Goal: Transaction & Acquisition: Purchase product/service

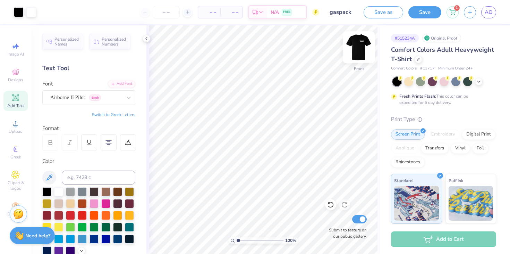
click at [355, 50] on img at bounding box center [359, 47] width 28 height 28
click at [361, 46] on img at bounding box center [359, 47] width 28 height 28
click at [361, 46] on img at bounding box center [359, 47] width 14 height 14
click at [144, 38] on icon at bounding box center [147, 39] width 6 height 6
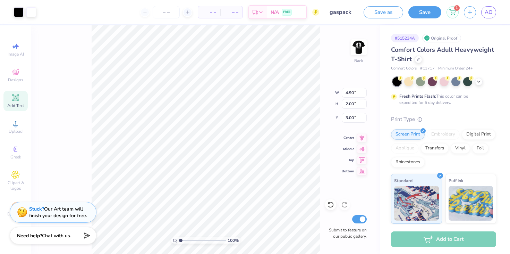
type input "3.00"
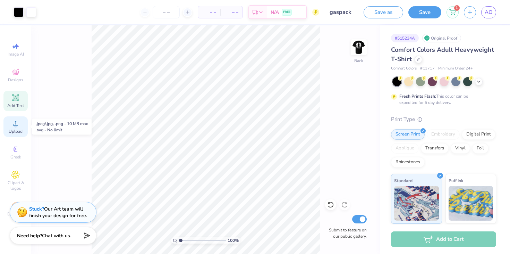
click at [10, 128] on span "Upload" at bounding box center [16, 131] width 14 height 6
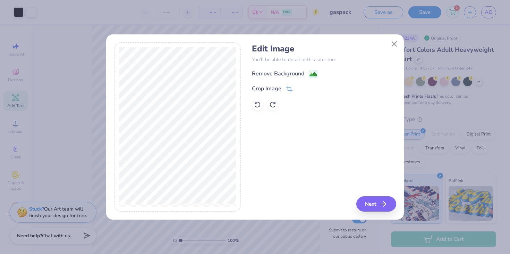
click at [288, 78] on div "Remove Background Crop Image" at bounding box center [324, 89] width 144 height 41
click at [286, 74] on div "Remove Background" at bounding box center [278, 74] width 52 height 8
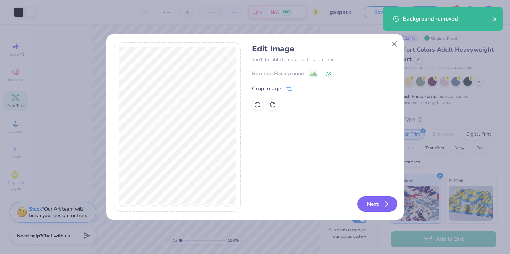
click at [374, 201] on button "Next" at bounding box center [378, 203] width 40 height 15
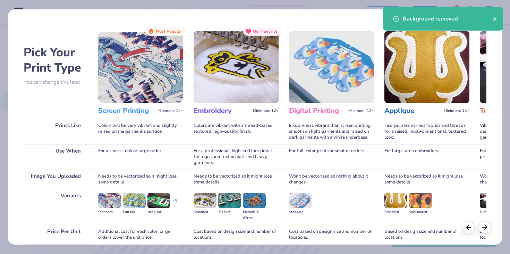
scroll to position [58, 0]
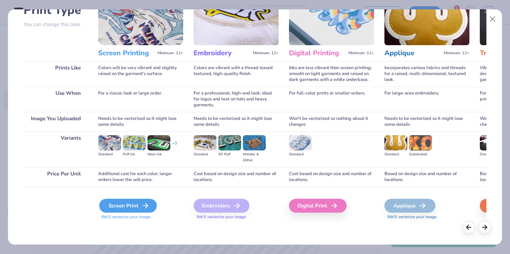
click at [140, 200] on div "Screen Print" at bounding box center [128, 206] width 58 height 14
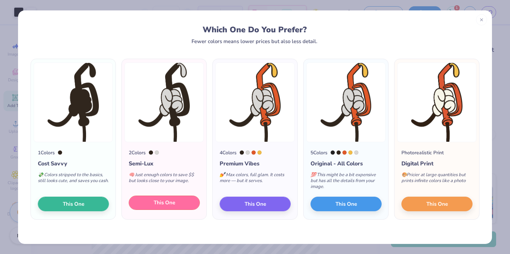
click at [170, 202] on span "This One" at bounding box center [165, 203] width 22 height 8
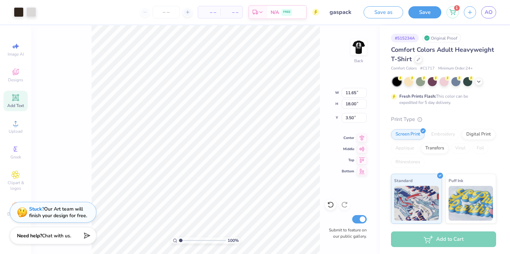
type input "4.01"
type input "6.19"
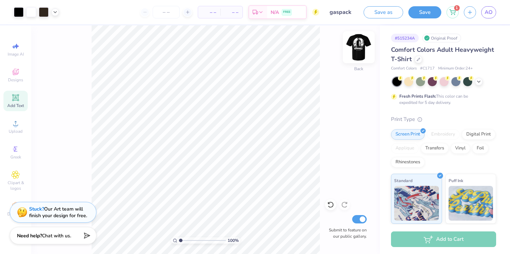
click at [356, 51] on img at bounding box center [359, 47] width 28 height 28
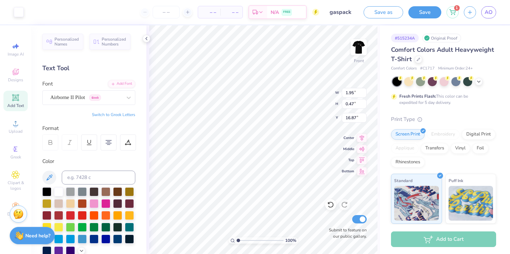
type input "18.34"
type textarea "Fuel The hobby"
click at [362, 46] on img at bounding box center [359, 47] width 28 height 28
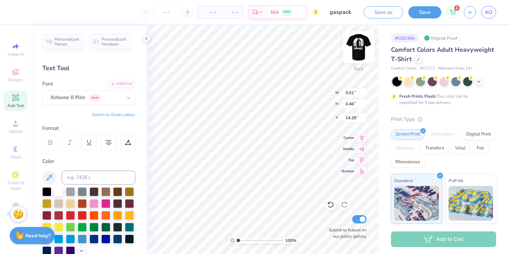
type input "8.55"
type input "4.01"
type input "6.19"
type input "3.50"
type input "4.52"
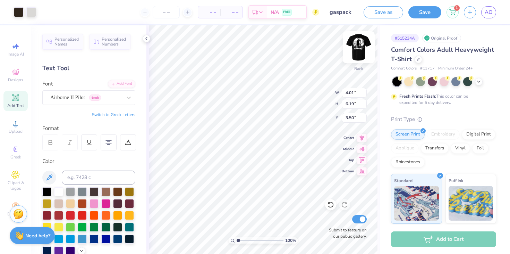
type input "5.62"
type input "4.00"
type input "1.80"
type input "2.24"
type input "4.42"
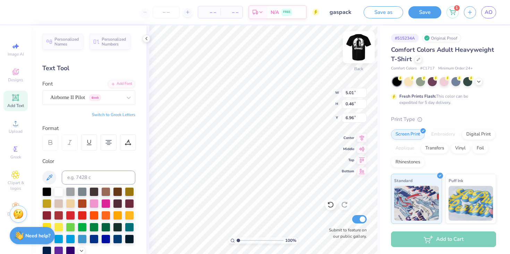
type input "6.96"
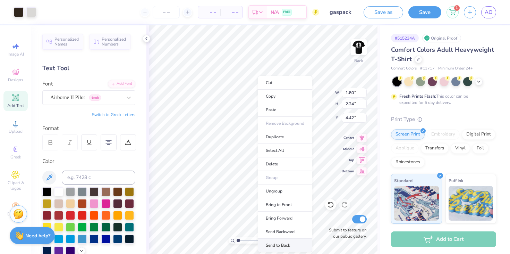
click at [281, 243] on li "Send to Back" at bounding box center [285, 246] width 55 height 14
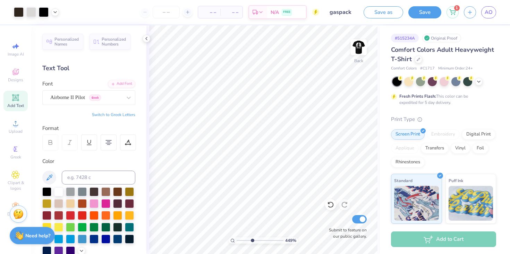
type input "3.98"
click at [252, 235] on div "449 %" at bounding box center [263, 139] width 228 height 228
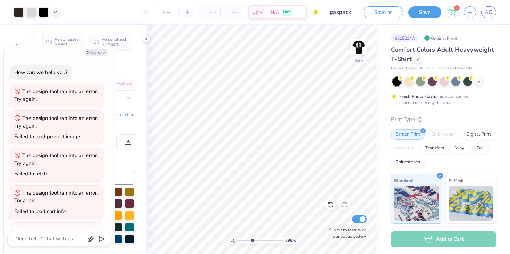
scroll to position [183, 0]
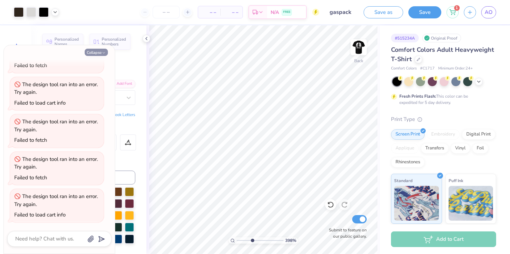
click at [101, 53] on button "Collapse" at bounding box center [96, 52] width 23 height 7
type textarea "x"
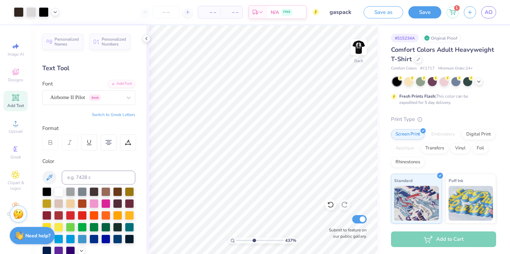
click at [254, 242] on input "range" at bounding box center [260, 240] width 47 height 6
type input "1"
drag, startPoint x: 254, startPoint y: 242, endPoint x: 236, endPoint y: 241, distance: 17.7
click at [237, 241] on input "range" at bounding box center [260, 240] width 47 height 6
type input "4.76"
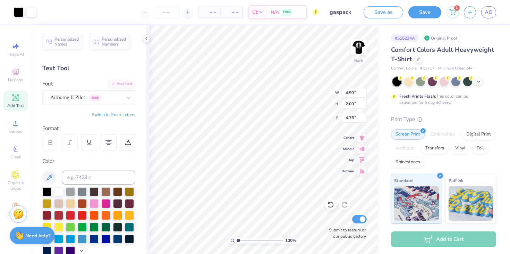
type input "3.00"
click at [365, 39] on img at bounding box center [359, 47] width 28 height 28
click at [358, 42] on img at bounding box center [359, 47] width 28 height 28
type input "3.66"
type input "4.12"
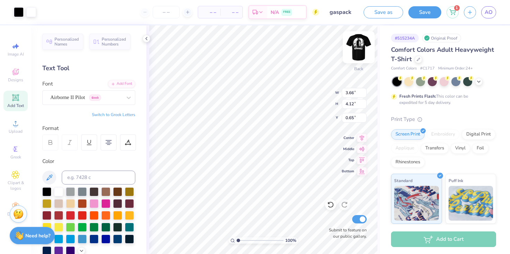
type input "3.00"
click at [360, 42] on img at bounding box center [359, 47] width 28 height 28
click at [360, 42] on img at bounding box center [359, 47] width 14 height 14
click at [10, 109] on div "Add Text" at bounding box center [15, 101] width 24 height 20
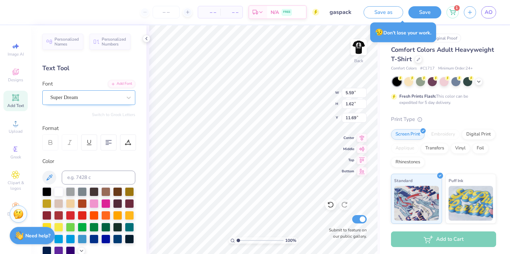
scroll to position [0, 1]
type textarea "Fuel the hobby"
click at [103, 100] on div "Super Dream" at bounding box center [86, 97] width 73 height 11
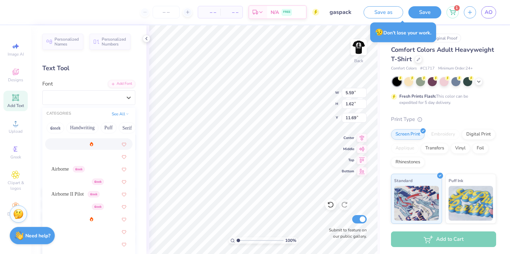
scroll to position [98, 0]
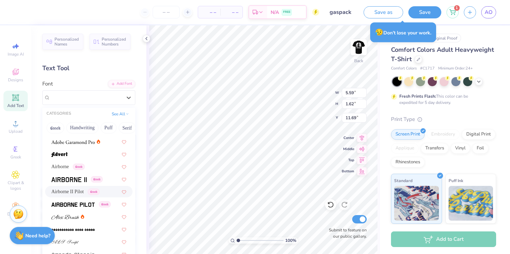
click at [84, 192] on span "Airborne II Pilot" at bounding box center [67, 191] width 32 height 7
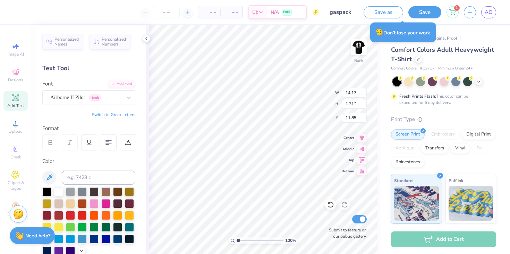
type input "9.54"
type input "0.88"
type input "12.27"
type textarea "Fuel the hobby"
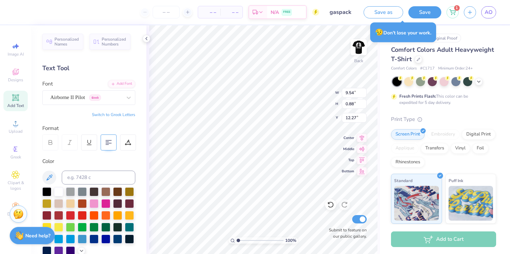
click at [108, 144] on icon at bounding box center [109, 142] width 6 height 6
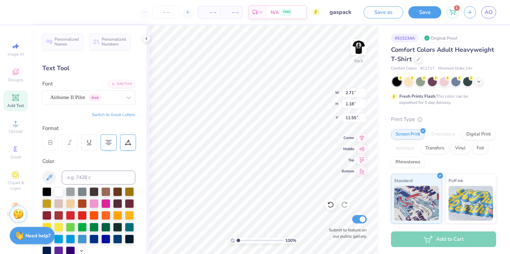
type input "2.71"
type input "1.18"
type input "4.45"
click at [20, 74] on div "Designs" at bounding box center [15, 75] width 24 height 20
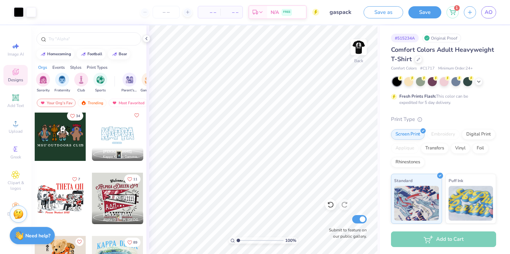
scroll to position [497, 0]
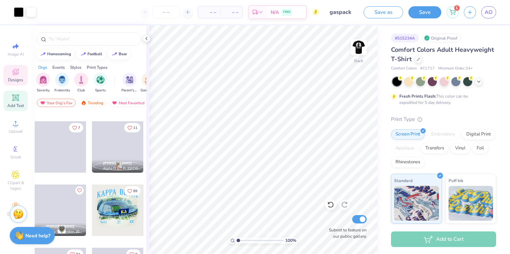
click at [11, 102] on div "Add Text" at bounding box center [15, 101] width 24 height 20
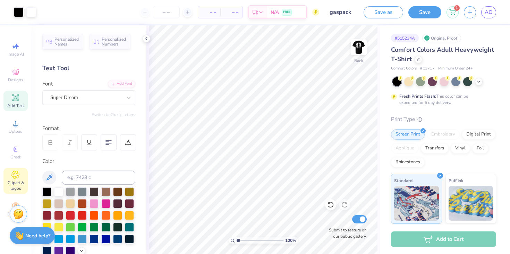
click at [16, 178] on icon at bounding box center [15, 174] width 8 height 8
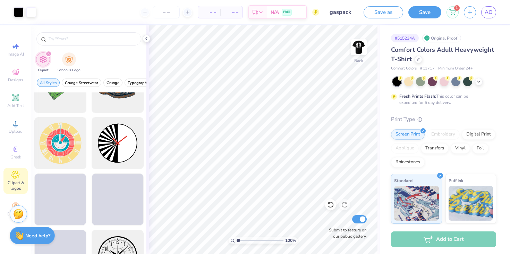
scroll to position [199, 0]
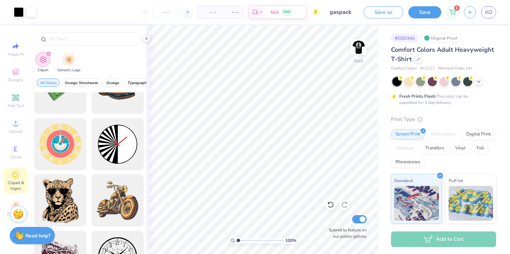
click at [49, 53] on icon "filter for Clipart" at bounding box center [48, 53] width 3 height 3
click at [65, 36] on input "text" at bounding box center [92, 38] width 89 height 7
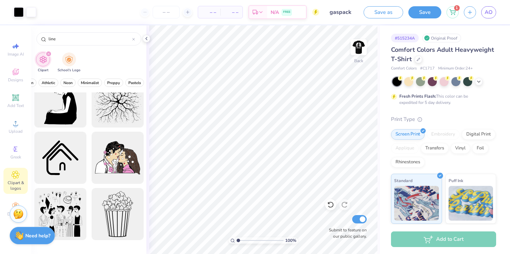
scroll to position [738, 0]
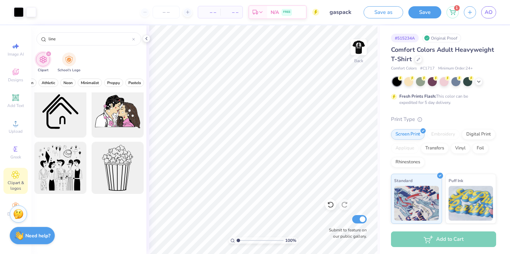
type input "line"
click at [46, 55] on div "filter for Clipart" at bounding box center [48, 54] width 6 height 6
click at [134, 39] on icon at bounding box center [133, 39] width 3 height 3
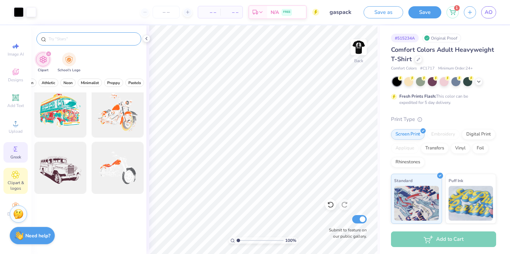
click at [9, 149] on div "Greek" at bounding box center [15, 152] width 24 height 20
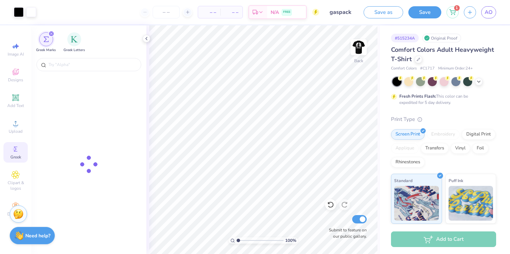
click at [53, 35] on div "filter for Greek Marks" at bounding box center [51, 34] width 6 height 6
click at [18, 154] on span "Greek" at bounding box center [15, 157] width 11 height 6
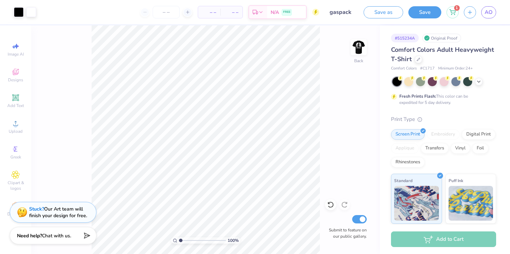
click at [84, 65] on div "100 % Back Submit to feature on our public gallery." at bounding box center [205, 139] width 349 height 228
click at [12, 175] on icon at bounding box center [15, 174] width 8 height 8
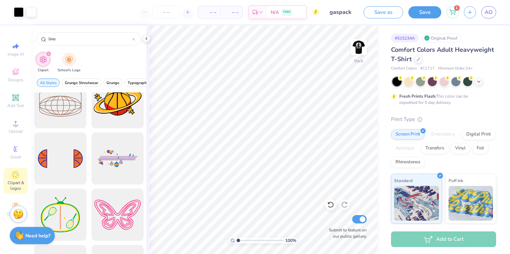
scroll to position [298, 0]
type input "line"
click at [63, 106] on div at bounding box center [60, 101] width 57 height 57
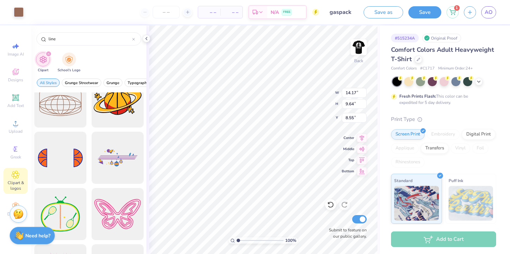
type input "8.55"
drag, startPoint x: 238, startPoint y: 240, endPoint x: 254, endPoint y: 240, distance: 15.6
type input "4.34"
click at [254, 240] on input "range" at bounding box center [260, 240] width 47 height 6
type input "8.56"
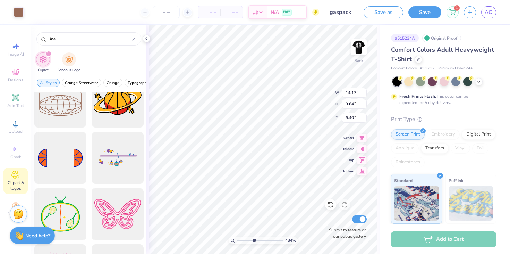
type input "9.40"
click at [148, 40] on icon at bounding box center [147, 39] width 6 height 6
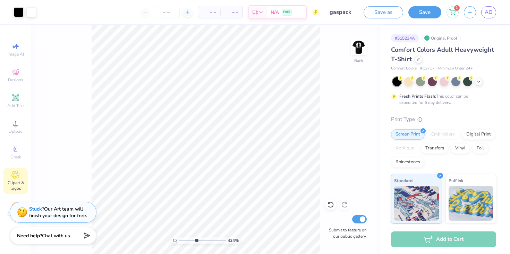
click at [15, 179] on div "Clipart & logos" at bounding box center [15, 181] width 24 height 26
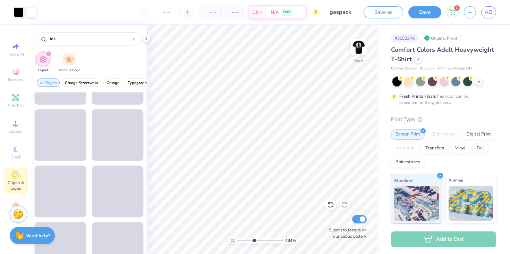
scroll to position [4379, 0]
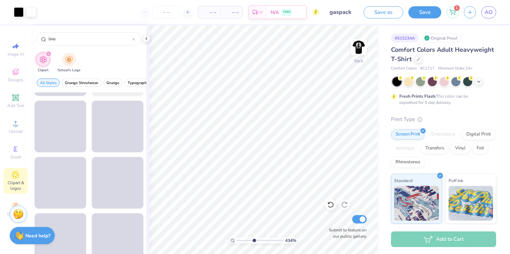
click at [47, 52] on icon "filter for Clipart" at bounding box center [48, 53] width 3 height 3
click at [133, 39] on icon at bounding box center [133, 39] width 3 height 3
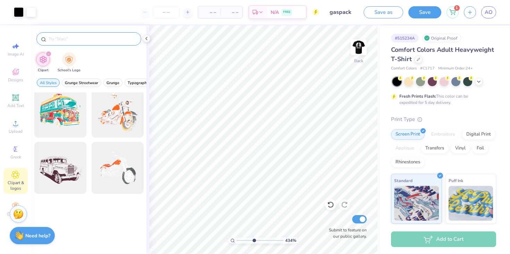
scroll to position [738, 0]
drag, startPoint x: 253, startPoint y: 240, endPoint x: 236, endPoint y: 241, distance: 16.7
type input "1"
click at [237, 241] on input "range" at bounding box center [260, 240] width 47 height 6
click at [147, 40] on polyline at bounding box center [146, 38] width 1 height 3
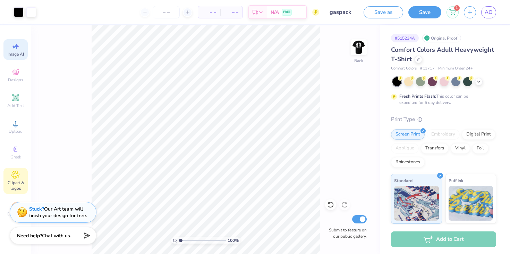
click at [16, 49] on icon at bounding box center [15, 46] width 8 height 8
select select "4"
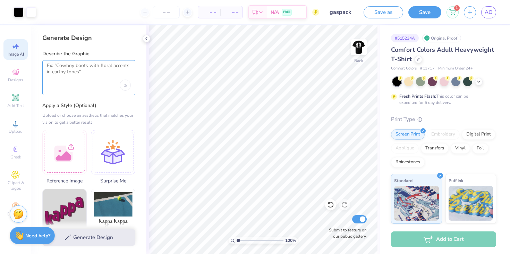
click at [59, 69] on textarea at bounding box center [89, 70] width 84 height 17
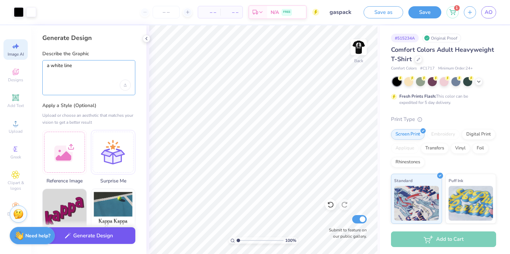
type textarea "a white line"
click at [98, 236] on button "Generate Design" at bounding box center [88, 235] width 93 height 17
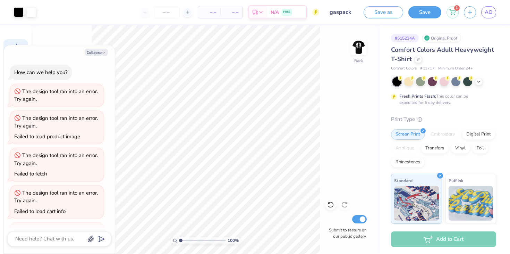
scroll to position [220, 0]
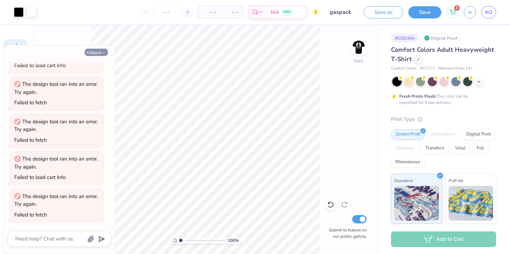
click at [90, 49] on button "Collapse" at bounding box center [96, 52] width 23 height 7
type textarea "x"
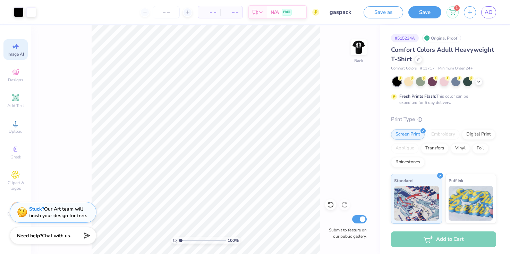
click at [24, 48] on div "Image AI" at bounding box center [15, 49] width 24 height 20
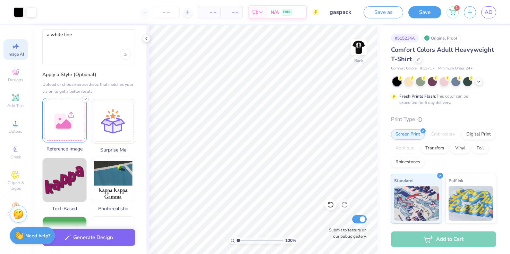
scroll to position [55, 0]
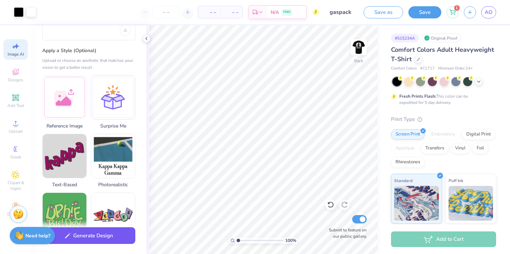
click at [105, 234] on button "Generate Design" at bounding box center [88, 235] width 93 height 17
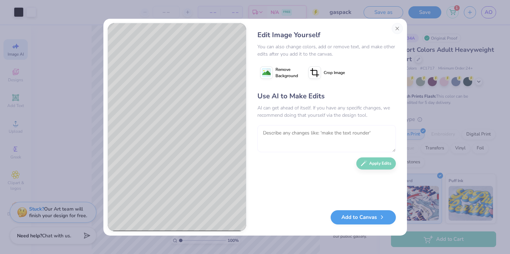
click at [288, 135] on textarea at bounding box center [327, 138] width 139 height 27
click at [398, 26] on button "Close" at bounding box center [397, 28] width 11 height 11
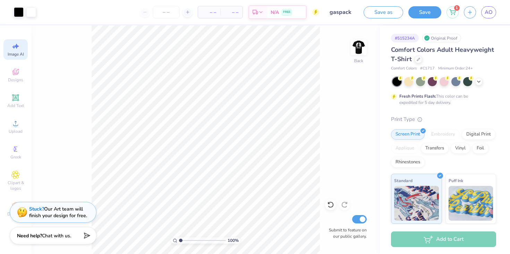
scroll to position [0, 16]
click at [16, 118] on div "Upload" at bounding box center [15, 126] width 24 height 20
click at [16, 125] on circle at bounding box center [16, 126] width 4 height 4
click at [7, 214] on span "Decorate" at bounding box center [15, 214] width 17 height 6
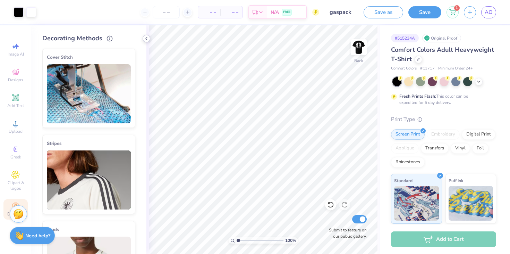
click at [147, 39] on icon at bounding box center [147, 39] width 6 height 6
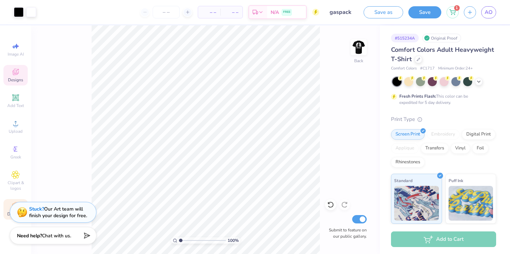
click at [17, 75] on icon at bounding box center [15, 72] width 8 height 8
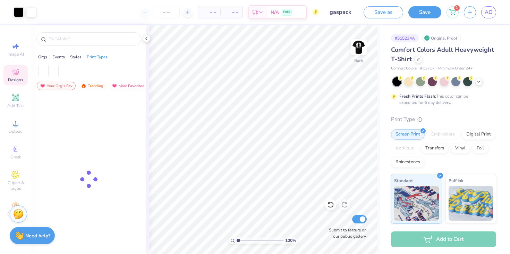
click at [193, 22] on div "– – Per Item – – Total Est. Delivery N/A FREE" at bounding box center [180, 12] width 278 height 24
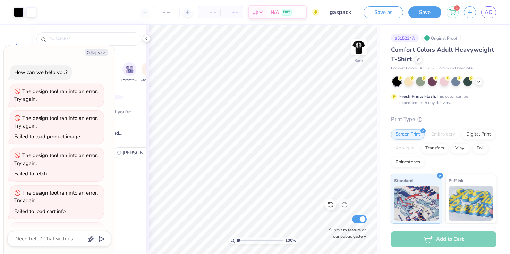
scroll to position [332, 0]
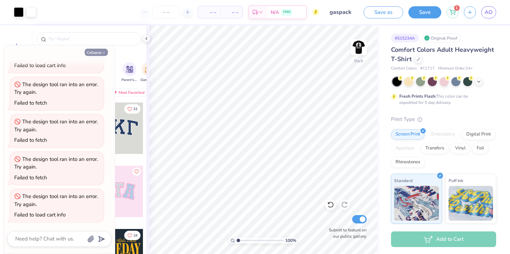
click at [100, 51] on button "Collapse" at bounding box center [96, 52] width 23 height 7
type textarea "x"
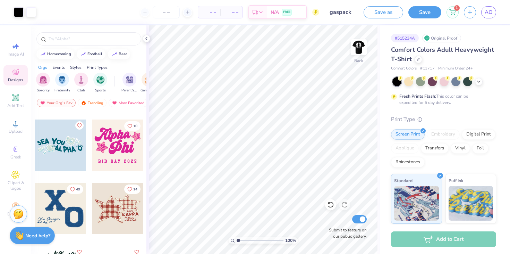
scroll to position [2895, 0]
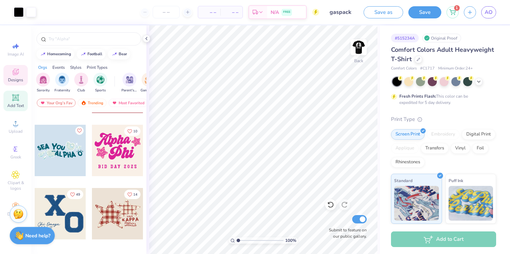
click at [12, 97] on icon at bounding box center [15, 97] width 8 height 8
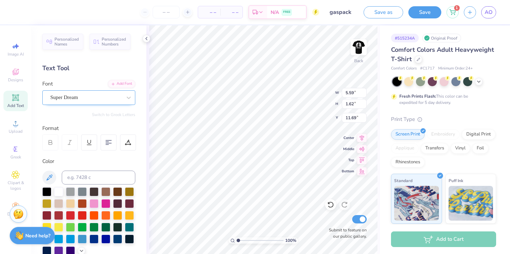
type textarea "I"
click at [92, 94] on div "Super Dream" at bounding box center [86, 97] width 73 height 11
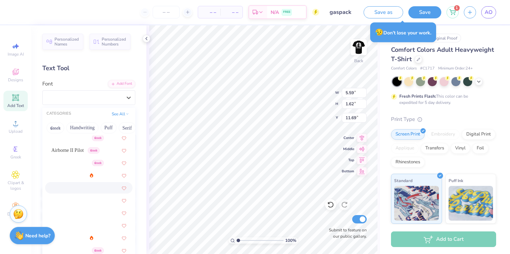
scroll to position [141, 0]
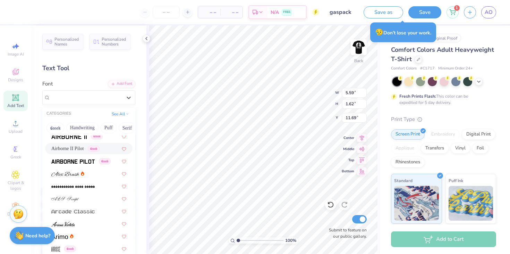
click at [75, 150] on span "Airborne II Pilot" at bounding box center [67, 148] width 32 height 7
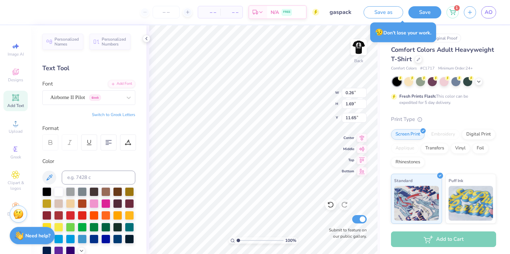
type input "3.35"
type input "0.86"
type input "5.68"
type input "3.00"
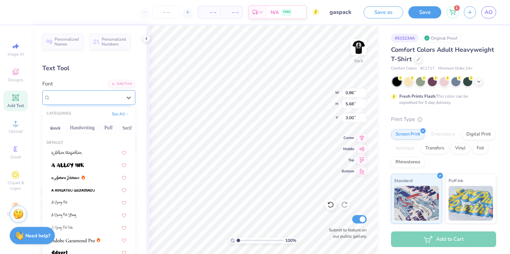
click at [67, 93] on div at bounding box center [86, 97] width 72 height 9
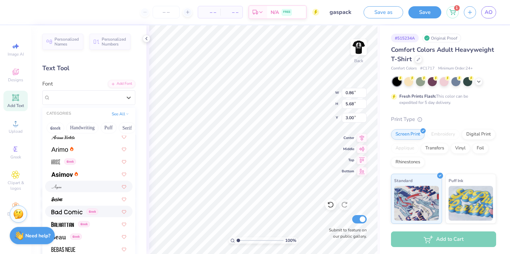
scroll to position [230, 0]
click at [55, 185] on img at bounding box center [56, 185] width 10 height 5
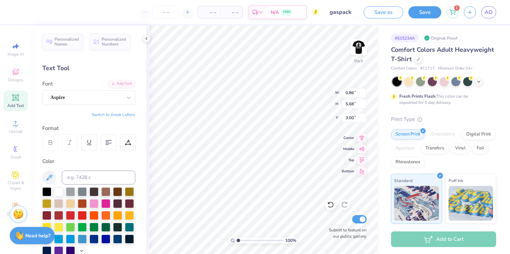
type input "4.46"
type input "5.46"
type input "3.11"
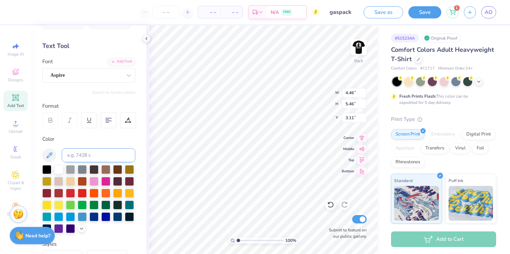
scroll to position [19, 0]
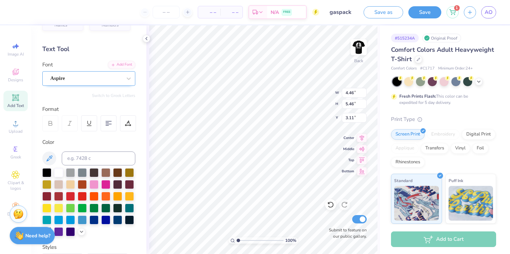
click at [88, 77] on div "Aspire" at bounding box center [86, 78] width 73 height 11
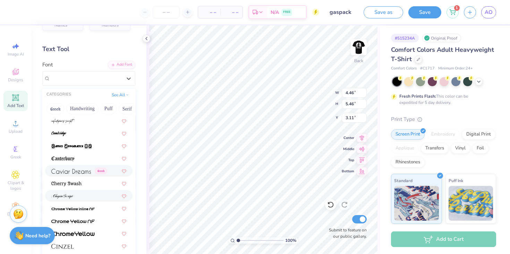
scroll to position [711, 0]
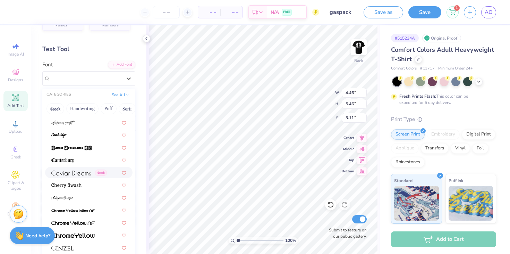
click at [84, 175] on span at bounding box center [71, 172] width 40 height 7
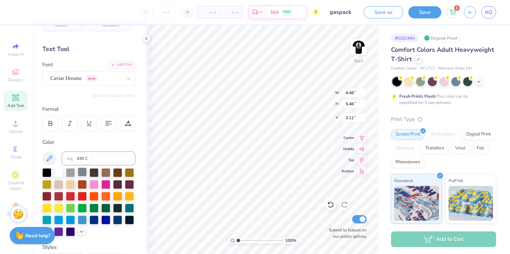
type input "0.34"
type input "6.06"
type input "2.81"
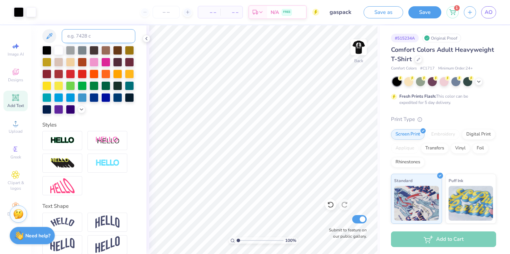
scroll to position [150, 0]
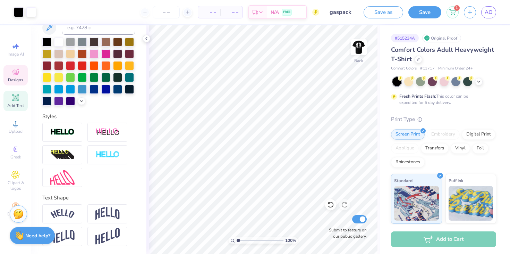
click at [12, 75] on icon at bounding box center [15, 72] width 8 height 8
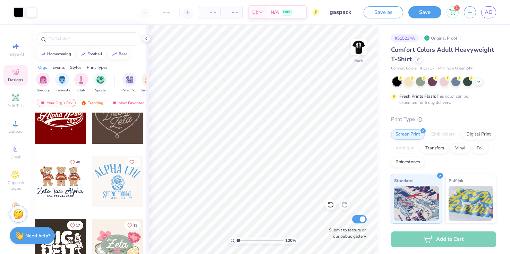
scroll to position [275, 0]
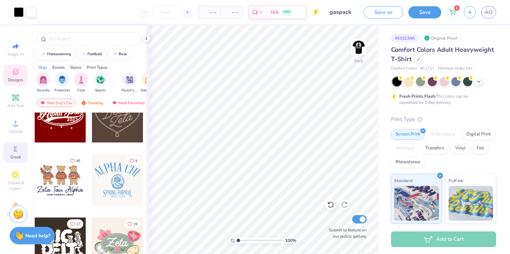
click at [17, 150] on icon at bounding box center [15, 149] width 8 height 8
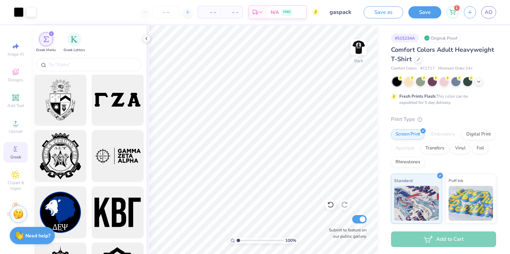
scroll to position [904, 0]
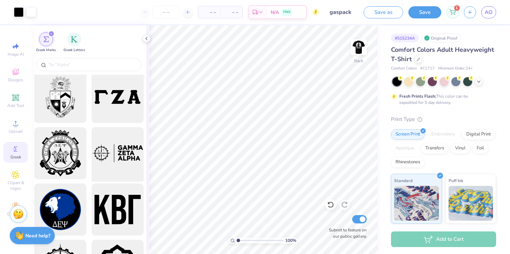
click at [110, 148] on div at bounding box center [117, 153] width 57 height 57
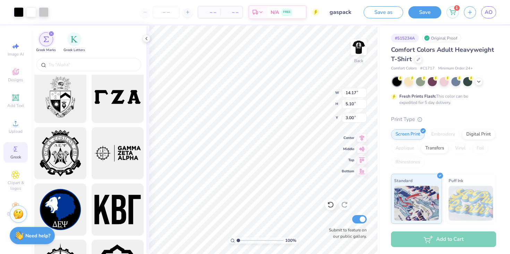
type input "9.95"
click at [32, 14] on div at bounding box center [31, 12] width 10 height 10
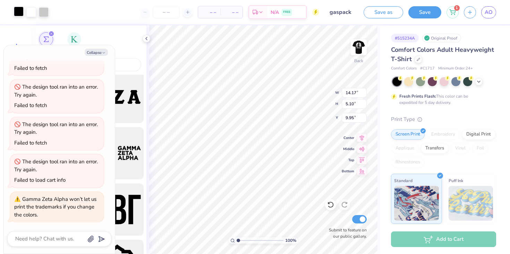
click at [20, 11] on div at bounding box center [19, 12] width 10 height 10
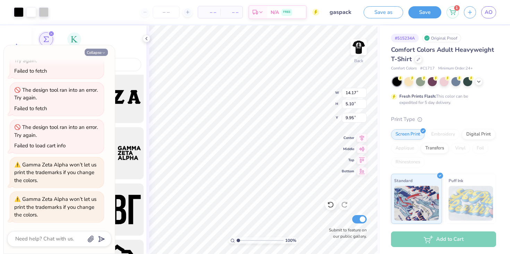
click at [93, 51] on button "Collapse" at bounding box center [96, 52] width 23 height 7
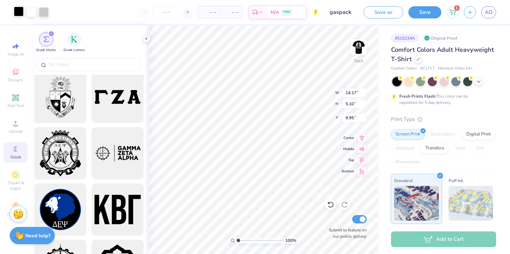
click at [20, 14] on div at bounding box center [19, 12] width 10 height 10
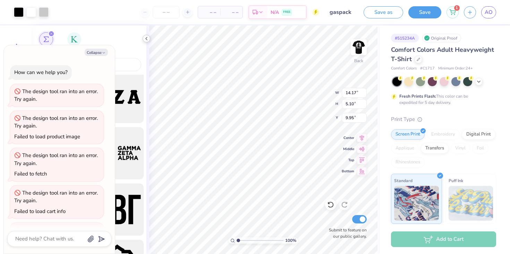
scroll to position [436, 0]
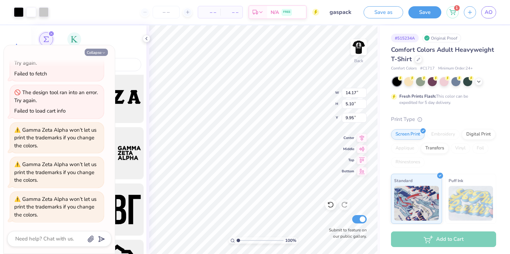
click at [100, 51] on button "Collapse" at bounding box center [96, 52] width 23 height 7
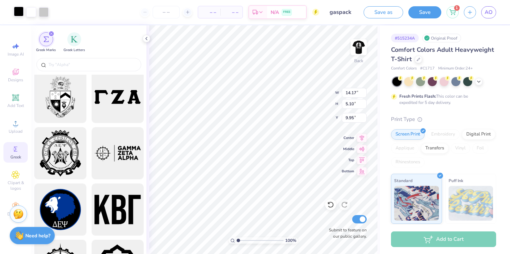
click at [21, 10] on div at bounding box center [19, 12] width 10 height 10
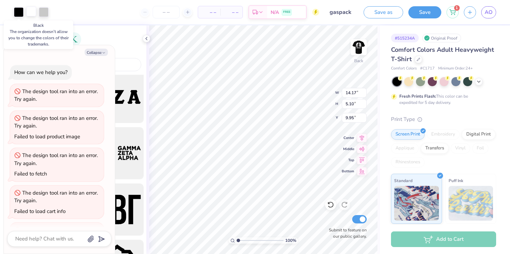
scroll to position [470, 0]
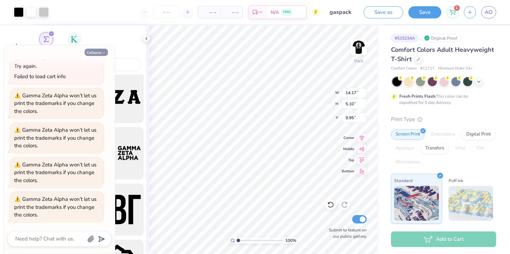
click at [97, 50] on button "Collapse" at bounding box center [96, 52] width 23 height 7
type textarea "x"
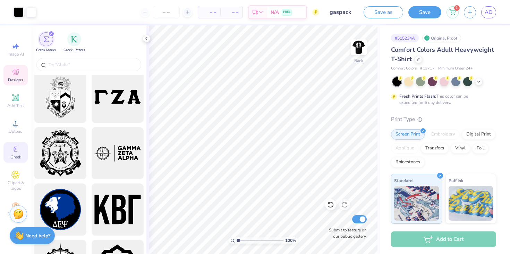
click at [19, 70] on icon at bounding box center [15, 72] width 8 height 8
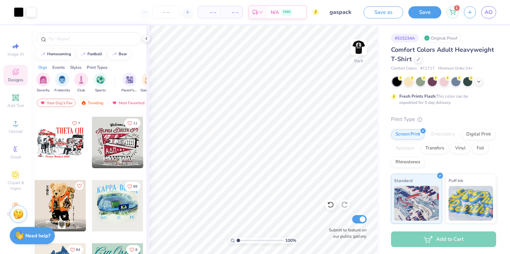
scroll to position [500, 0]
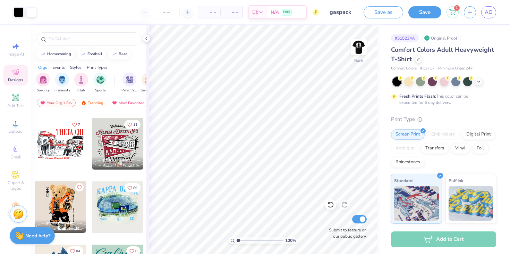
click at [59, 136] on div at bounding box center [60, 143] width 51 height 51
type input "10.47"
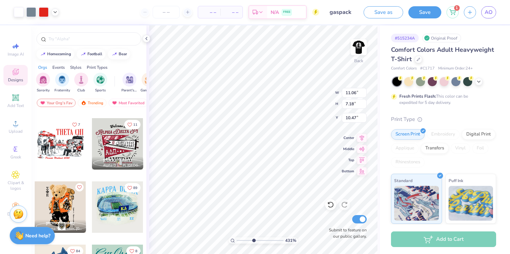
drag, startPoint x: 238, startPoint y: 241, endPoint x: 261, endPoint y: 243, distance: 22.6
type input "5.86"
click at [261, 243] on input "range" at bounding box center [260, 240] width 47 height 6
type input "6.61"
type input "10.91"
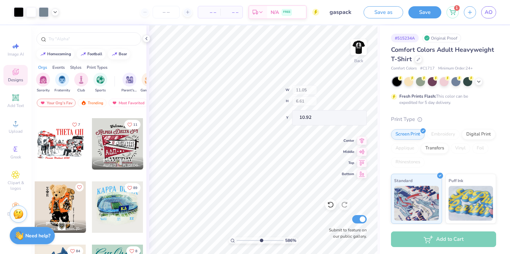
type input "11.87"
type input "12.22"
drag, startPoint x: 261, startPoint y: 240, endPoint x: 221, endPoint y: 240, distance: 40.6
type input "1"
click at [237, 240] on input "range" at bounding box center [260, 240] width 47 height 6
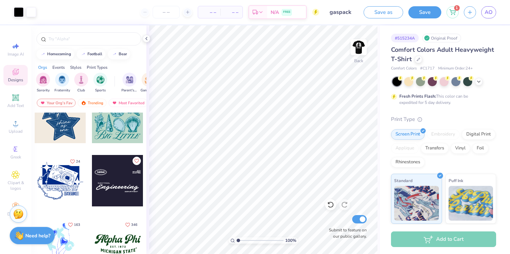
scroll to position [652, 0]
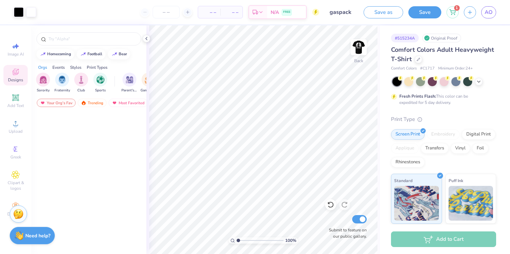
scroll to position [652, 0]
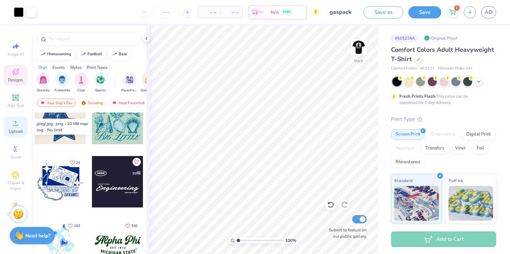
click at [14, 124] on icon at bounding box center [15, 123] width 8 height 8
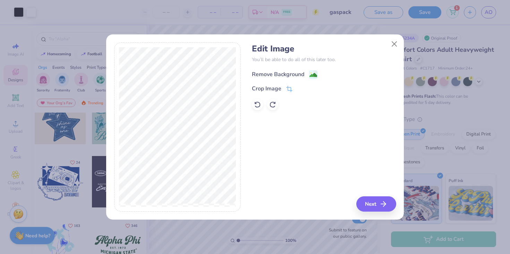
click at [281, 73] on div "Remove Background" at bounding box center [278, 74] width 52 height 8
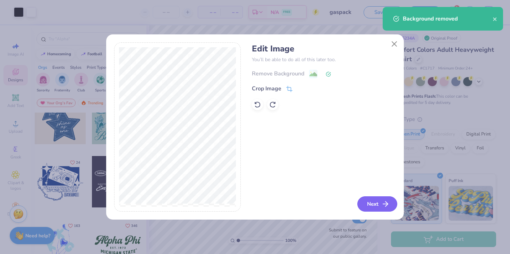
click at [368, 201] on button "Next" at bounding box center [378, 203] width 40 height 15
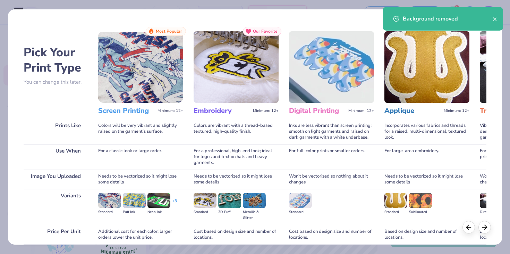
scroll to position [58, 0]
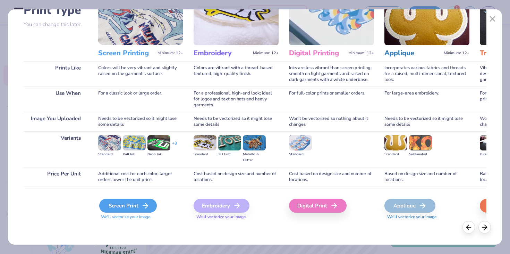
click at [129, 201] on div "Screen Print" at bounding box center [128, 206] width 58 height 14
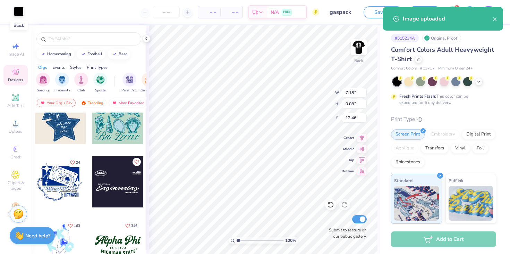
click at [17, 13] on div at bounding box center [19, 12] width 10 height 10
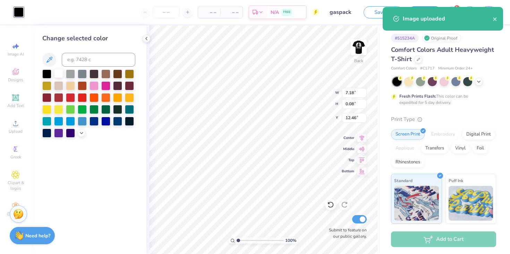
click at [60, 72] on div at bounding box center [58, 73] width 9 height 9
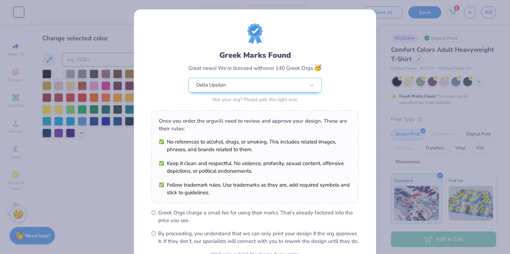
scroll to position [71, 0]
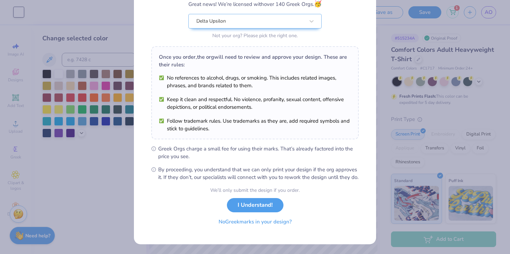
click at [248, 220] on button "No Greek marks in your design?" at bounding box center [255, 222] width 85 height 14
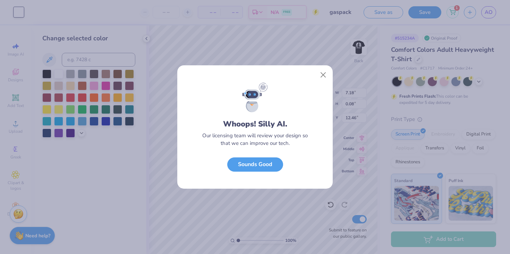
scroll to position [0, 0]
click at [248, 158] on button "Sounds Good" at bounding box center [255, 163] width 56 height 14
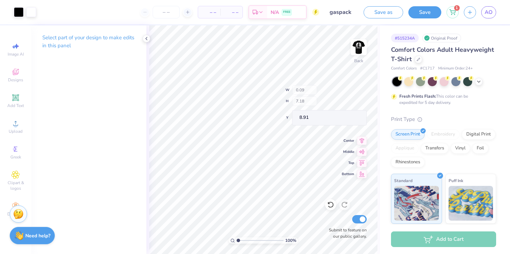
type input "0.09"
type input "7.18"
type input "8.91"
type input "3.00"
type input "6.72"
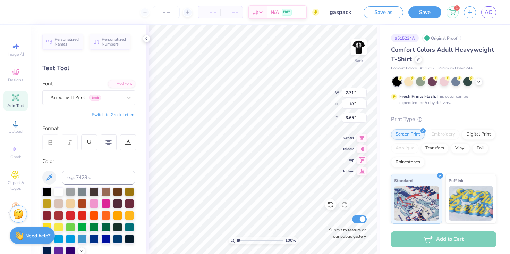
type input "3.65"
type input "3.91"
type input "1.70"
type input "4.66"
type input "4.30"
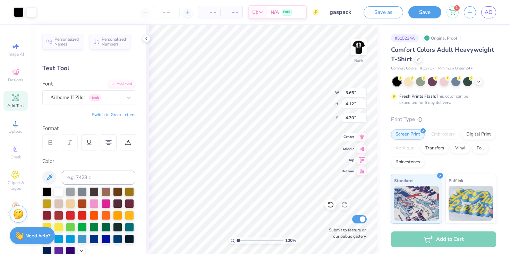
click at [362, 138] on icon at bounding box center [362, 137] width 10 height 8
click at [361, 139] on icon at bounding box center [362, 137] width 10 height 8
type input "5.51"
click at [361, 138] on icon at bounding box center [362, 137] width 10 height 8
type input "0.07"
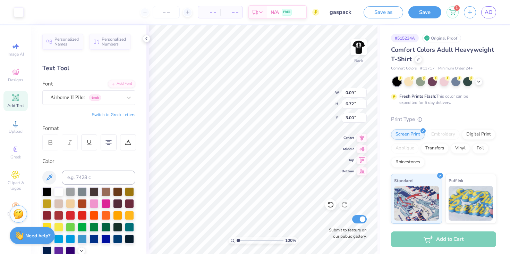
type input "5.70"
type input "3.51"
type input "4.28"
type input "4.29"
click at [360, 138] on icon at bounding box center [362, 137] width 10 height 8
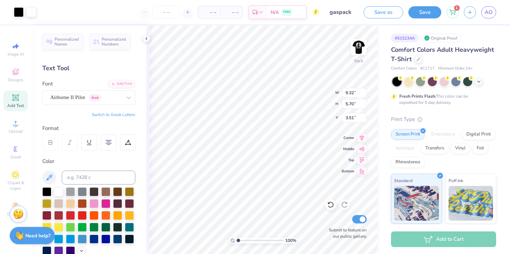
type input "8.67"
type input "5.30"
type input "4.24"
type input "3.51"
type input "4.39"
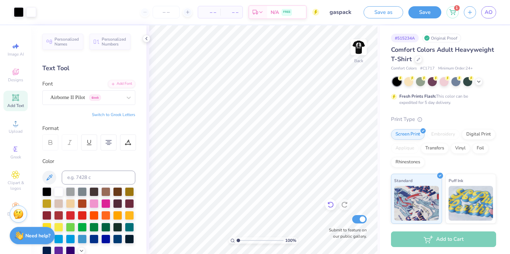
click at [333, 204] on icon at bounding box center [330, 204] width 7 height 7
click at [331, 205] on icon at bounding box center [330, 204] width 7 height 7
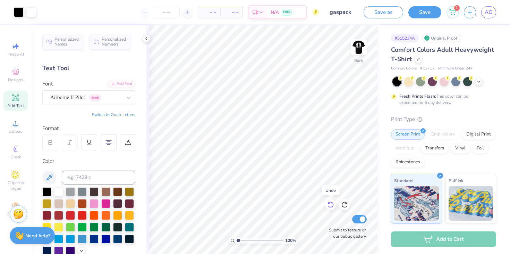
click at [331, 205] on icon at bounding box center [330, 204] width 7 height 7
click at [344, 203] on icon at bounding box center [344, 204] width 7 height 7
click at [345, 206] on icon at bounding box center [344, 204] width 7 height 7
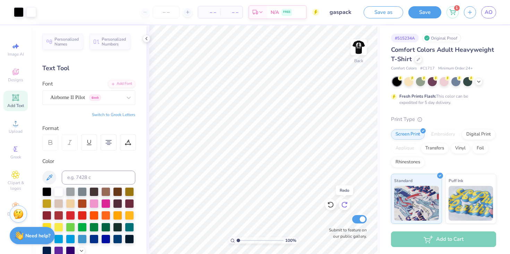
click at [345, 206] on icon at bounding box center [344, 204] width 7 height 7
click at [330, 206] on icon at bounding box center [330, 204] width 7 height 7
type input "5.86"
type input "3.00"
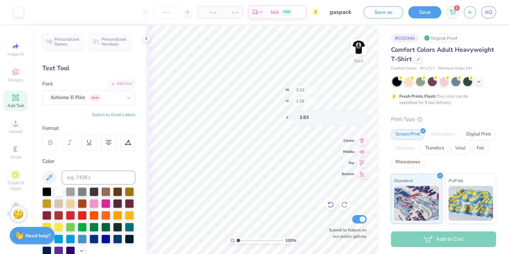
type input "3.83"
type textarea "Fuel the hobby"
type input "5.52"
click at [332, 207] on icon at bounding box center [331, 205] width 6 height 6
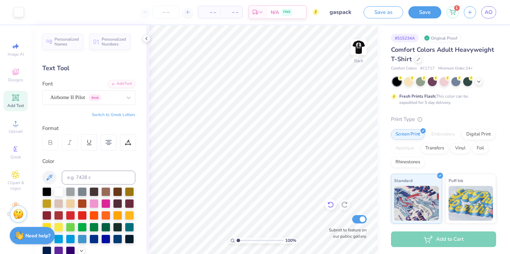
click at [332, 207] on icon at bounding box center [331, 205] width 6 height 6
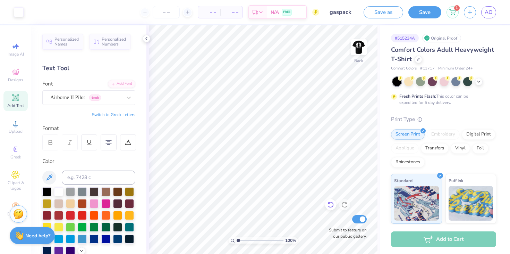
click at [332, 207] on icon at bounding box center [331, 205] width 6 height 6
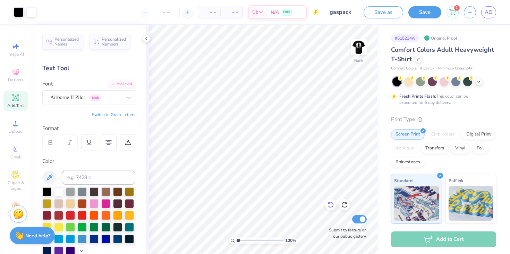
click at [335, 204] on div at bounding box center [330, 204] width 11 height 11
click at [345, 207] on icon at bounding box center [345, 205] width 6 height 6
type input "4.30"
type input "3.51"
type input "3.91"
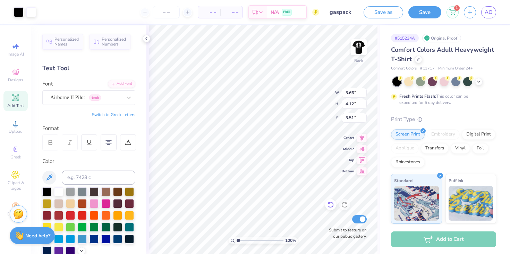
type input "1.70"
type input "4.44"
type input "4.66"
click at [66, 97] on div "Airborne II Pilot Greek" at bounding box center [86, 97] width 73 height 11
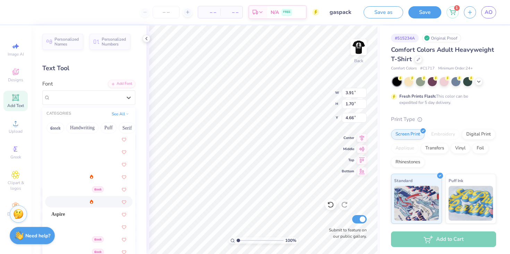
scroll to position [241, 0]
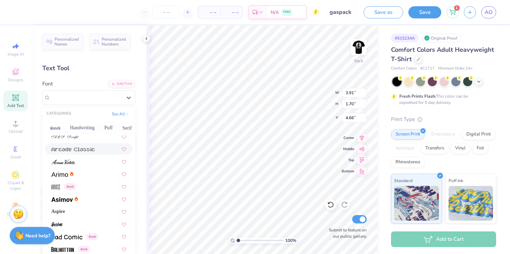
click at [79, 148] on img at bounding box center [72, 149] width 43 height 5
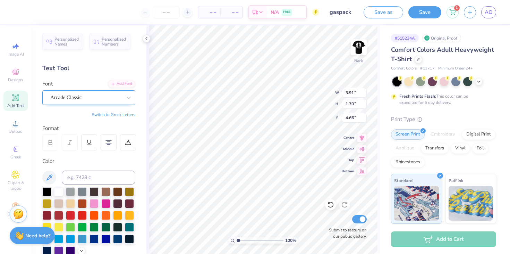
type input "4.39"
type input "1.66"
type input "4.68"
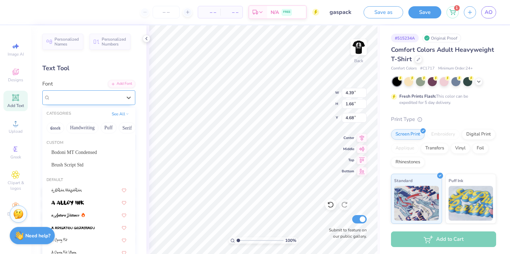
click at [76, 99] on div "Arcade Classic" at bounding box center [86, 97] width 73 height 11
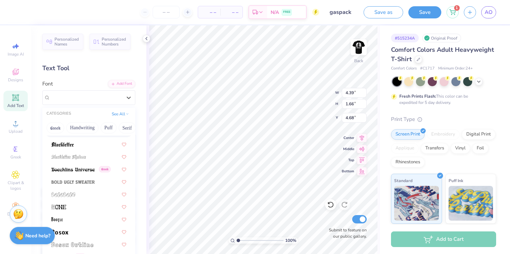
scroll to position [423, 0]
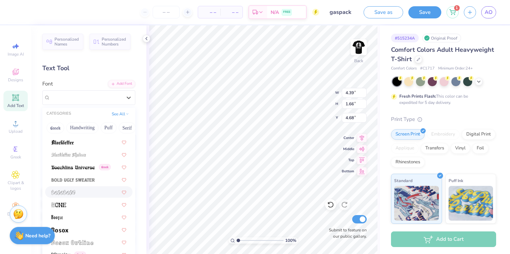
click at [85, 194] on div at bounding box center [88, 191] width 75 height 7
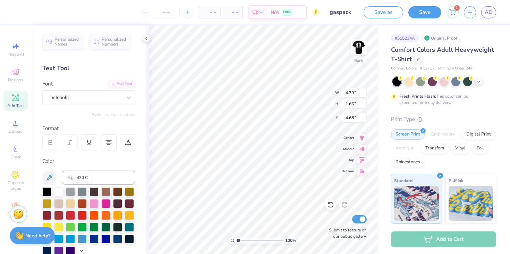
type input "3.37"
type input "1.91"
type input "4.56"
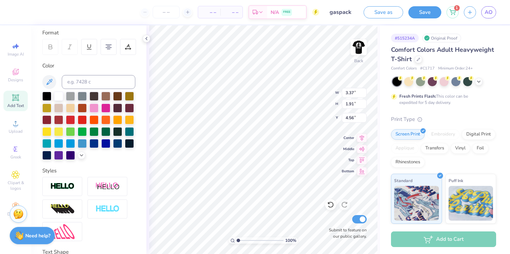
scroll to position [150, 0]
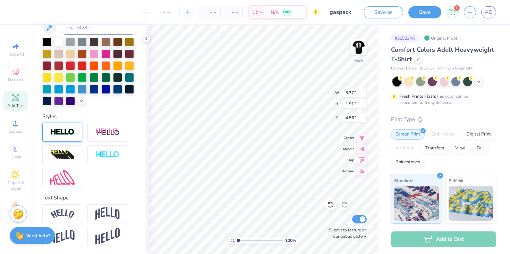
click at [74, 126] on div at bounding box center [62, 132] width 40 height 19
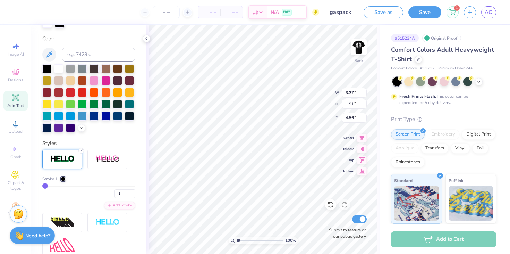
type input "3.38"
type input "1.92"
type input "4.55"
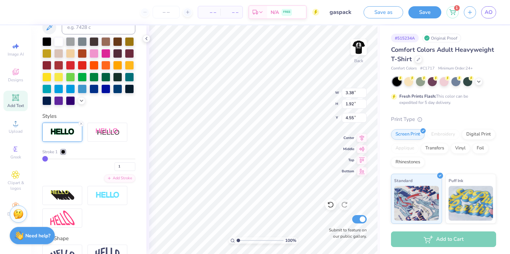
type input "2"
type input "3"
type input "4"
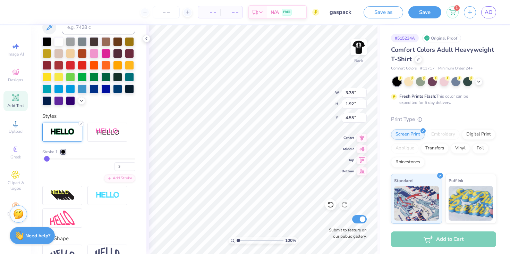
type input "4"
type input "5"
type input "6"
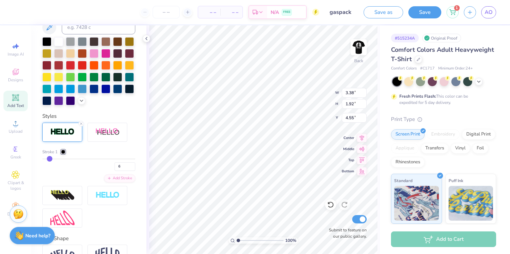
type input "7"
type input "8"
type input "9"
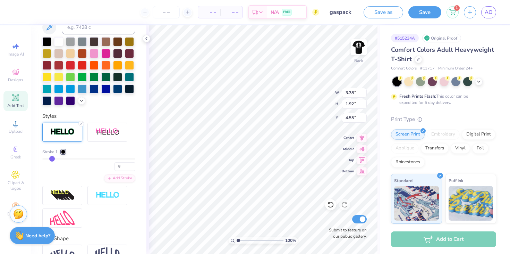
type input "9"
type input "10"
type input "11"
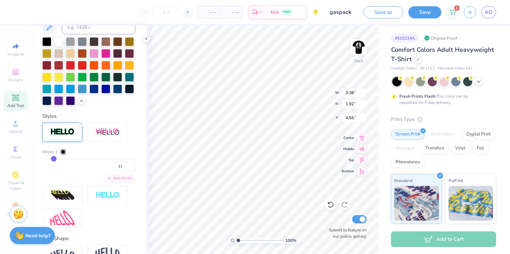
type input "12"
type input "13"
type input "14"
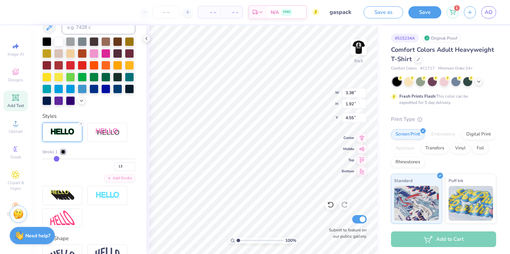
type input "14"
drag, startPoint x: 46, startPoint y: 158, endPoint x: 56, endPoint y: 158, distance: 10.1
type input "14"
click at [56, 158] on input "range" at bounding box center [88, 158] width 93 height 1
click at [63, 151] on div at bounding box center [63, 152] width 4 height 4
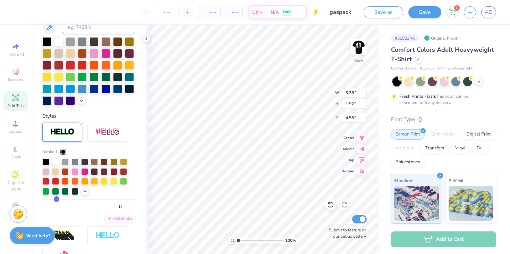
type input "3.53"
type input "2.07"
type input "4.48"
click at [57, 162] on div at bounding box center [55, 161] width 7 height 7
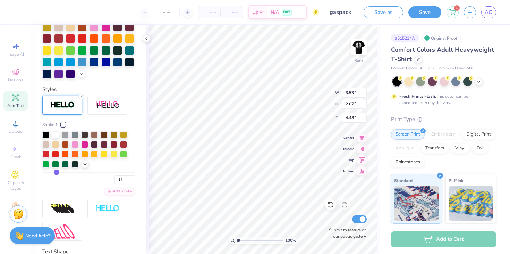
scroll to position [150, 0]
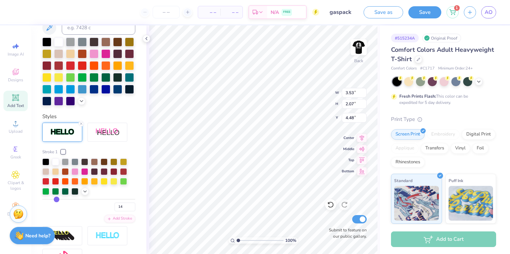
type input "13"
type input "12"
type input "11"
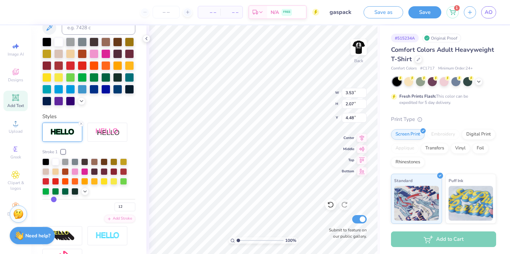
type input "11"
type input "10"
type input "3.49"
type input "2.02"
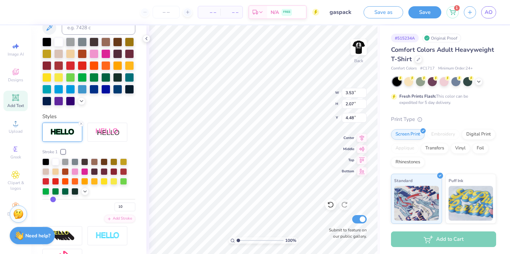
type input "4.50"
type input "9"
type input "8"
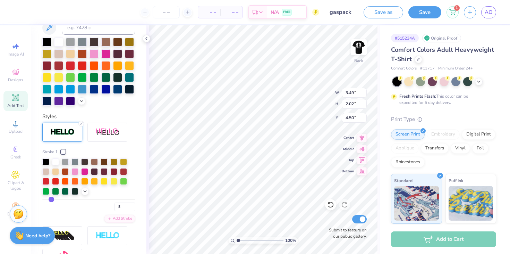
type input "7"
click at [50, 199] on input "range" at bounding box center [88, 199] width 93 height 1
type input "3.45"
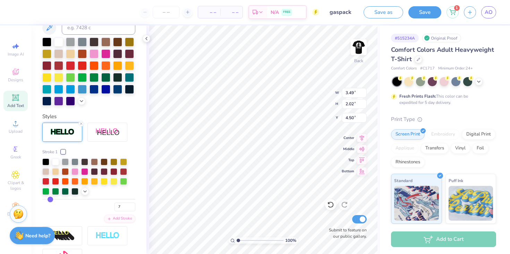
type input "1.99"
type input "4.52"
type input "6"
type input "5"
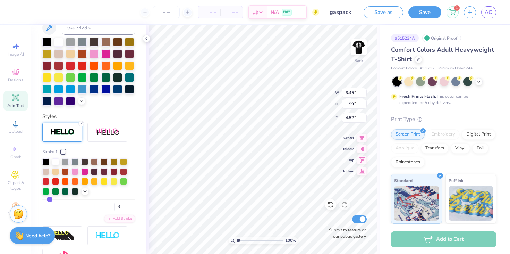
type input "5"
type input "4"
click at [48, 199] on input "range" at bounding box center [88, 199] width 93 height 1
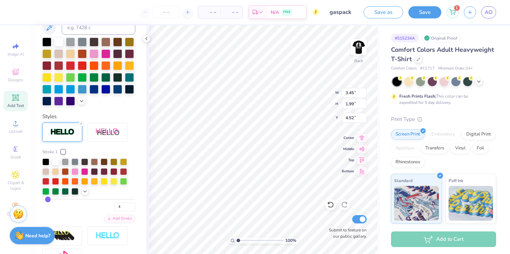
type input "3.42"
type input "1.95"
type input "4.53"
type input "3"
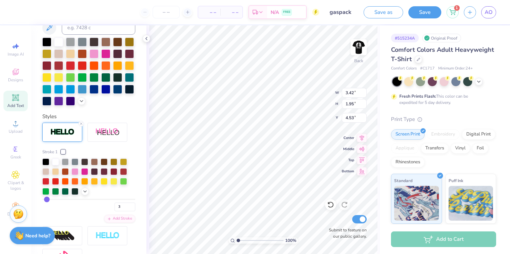
type input "3"
click at [47, 199] on input "range" at bounding box center [88, 199] width 93 height 1
type input "3.41"
type input "1.94"
type input "4.54"
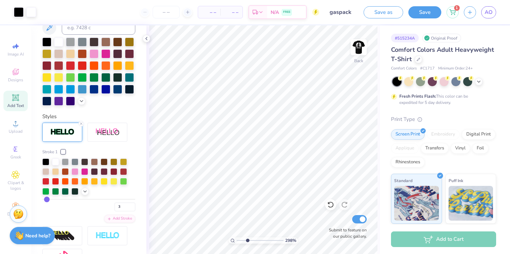
drag, startPoint x: 237, startPoint y: 239, endPoint x: 249, endPoint y: 239, distance: 11.5
click at [248, 239] on input "range" at bounding box center [260, 240] width 47 height 6
drag, startPoint x: 249, startPoint y: 240, endPoint x: 259, endPoint y: 242, distance: 10.2
type input "5.44"
click at [259, 242] on input "range" at bounding box center [260, 240] width 47 height 6
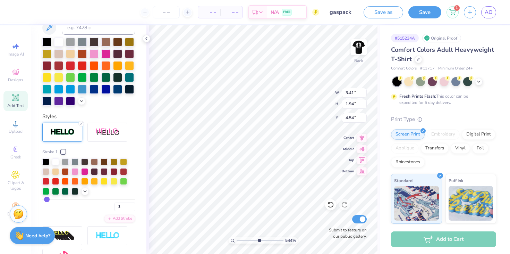
type textarea "fuel the hobby"
drag, startPoint x: 261, startPoint y: 240, endPoint x: 218, endPoint y: 235, distance: 43.4
type input "1"
click at [237, 237] on input "range" at bounding box center [260, 240] width 47 height 6
type input "4.42"
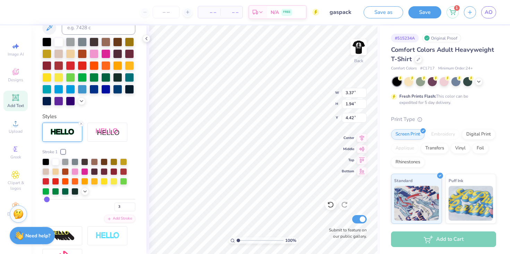
scroll to position [0, 0]
type textarea "f"
type textarea "FUEL THE HOBBY"
click at [82, 123] on icon at bounding box center [81, 124] width 4 height 4
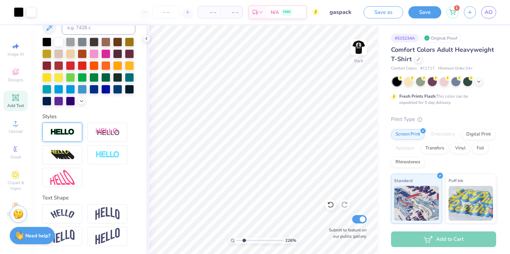
drag, startPoint x: 238, startPoint y: 239, endPoint x: 244, endPoint y: 240, distance: 6.3
type input "2.26"
click at [244, 240] on input "range" at bounding box center [260, 240] width 47 height 6
type input "4.37"
type input "2.40"
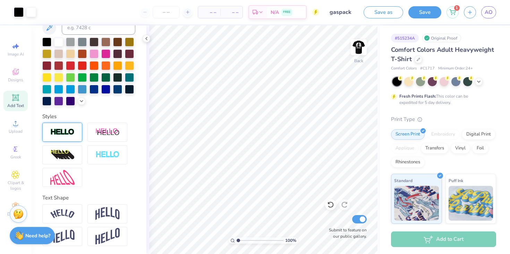
drag, startPoint x: 245, startPoint y: 240, endPoint x: 224, endPoint y: 239, distance: 20.9
type input "1"
click at [237, 239] on input "range" at bounding box center [260, 240] width 47 height 6
type input "4.48"
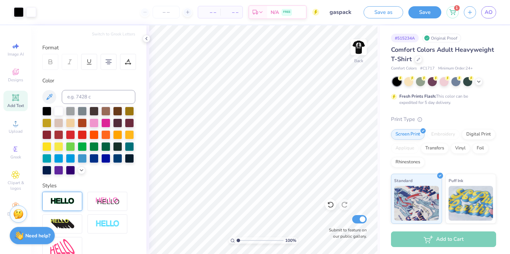
scroll to position [23, 0]
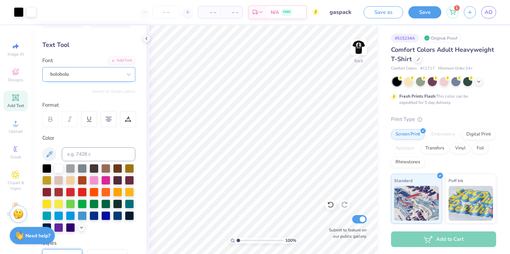
click at [83, 69] on div at bounding box center [86, 73] width 72 height 9
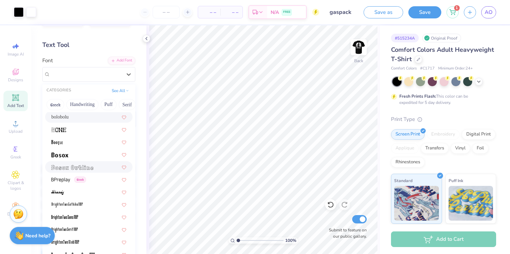
scroll to position [477, 0]
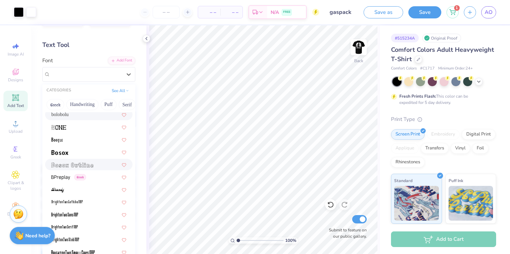
click at [80, 168] on div at bounding box center [88, 164] width 87 height 11
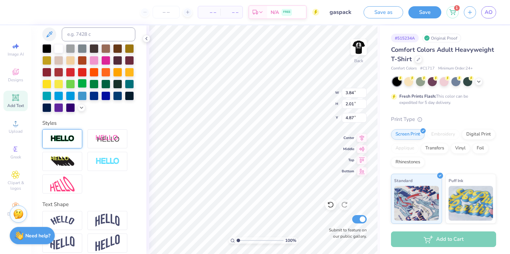
scroll to position [146, 0]
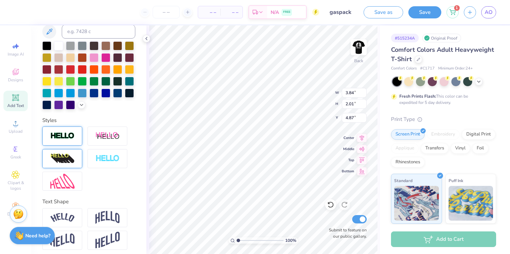
click at [69, 153] on img at bounding box center [62, 158] width 24 height 11
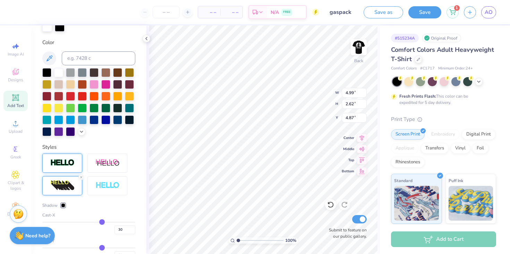
type input "4.99"
type input "2.62"
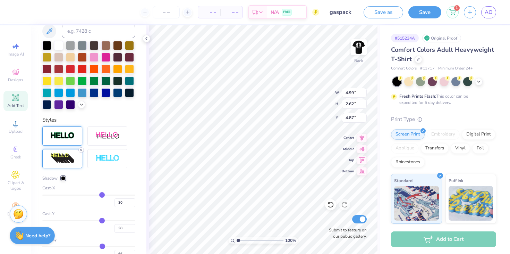
click at [82, 150] on line at bounding box center [81, 150] width 2 height 2
click at [67, 136] on img at bounding box center [62, 136] width 24 height 8
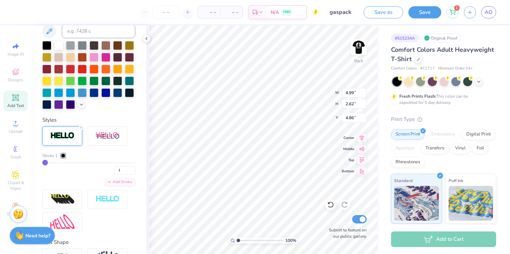
type input "3.85"
type input "2.03"
type input "4.86"
type input "2"
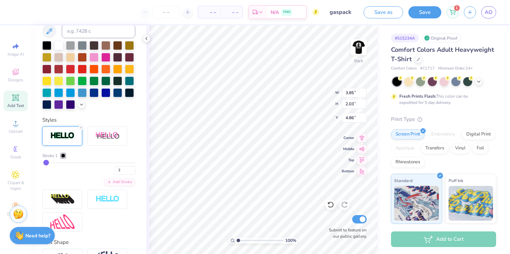
type input "3"
type input "4"
type input "5"
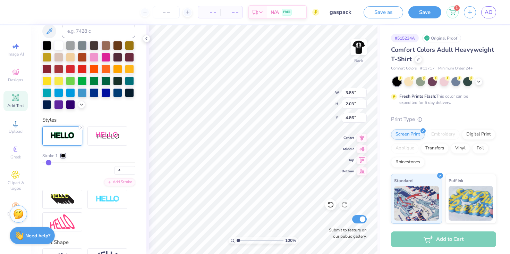
type input "5"
type input "6"
drag, startPoint x: 45, startPoint y: 162, endPoint x: 49, endPoint y: 164, distance: 4.6
type input "6"
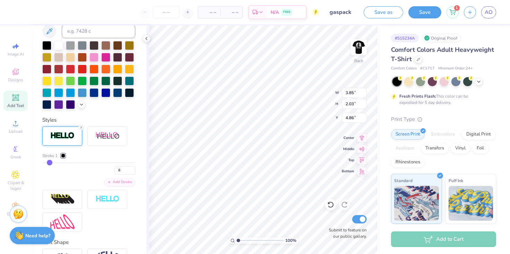
click at [49, 163] on input "range" at bounding box center [88, 162] width 93 height 1
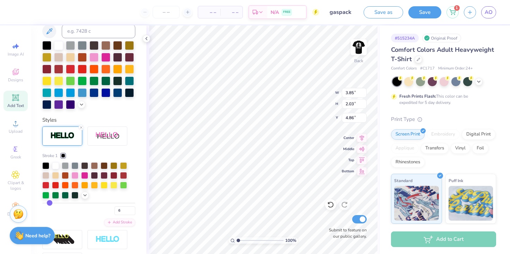
type input "3.93"
type input "2.10"
type input "4.83"
click at [52, 166] on div at bounding box center [55, 164] width 7 height 7
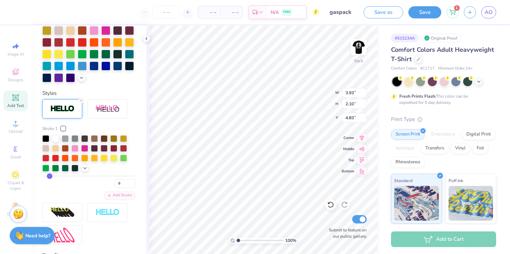
scroll to position [146, 0]
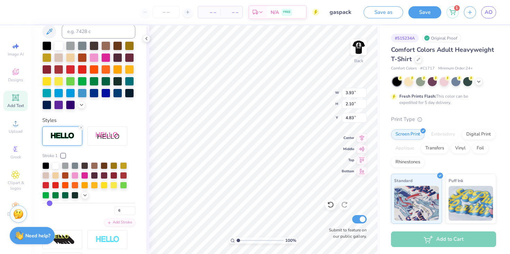
click at [87, 155] on div "Stroke 1" at bounding box center [88, 155] width 93 height 6
type input "5"
type input "4"
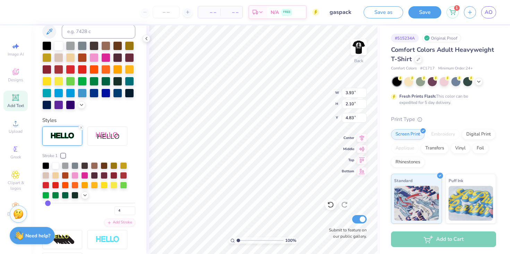
type input "3"
type input "2"
type input "1"
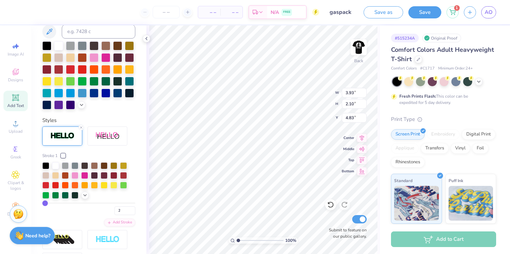
type input "1"
type input "2"
type input "3"
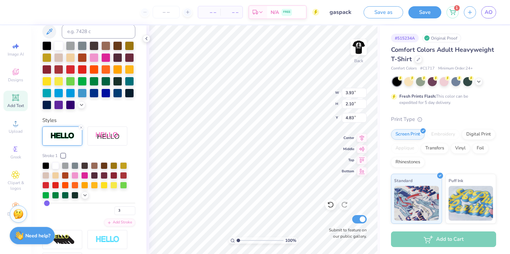
type input "3"
click at [46, 203] on input "range" at bounding box center [88, 202] width 93 height 1
type input "3.88"
type input "2.06"
type input "4.85"
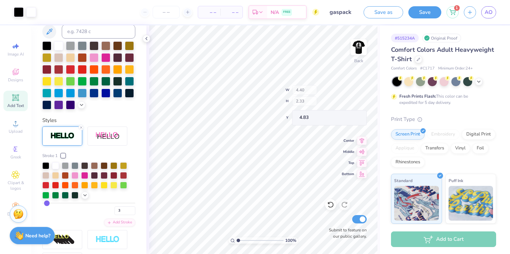
type input "4.40"
type input "2.33"
type input "4.55"
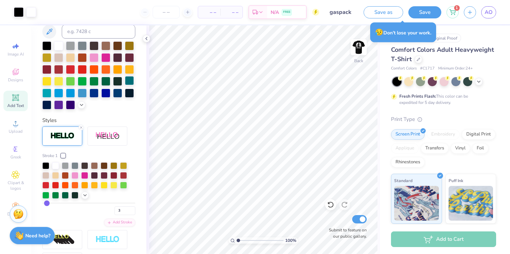
scroll to position [0, 0]
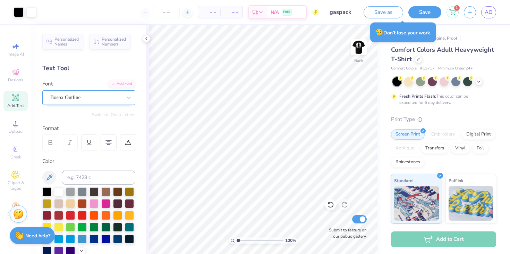
click at [87, 100] on div "Bosox Outline" at bounding box center [86, 97] width 73 height 11
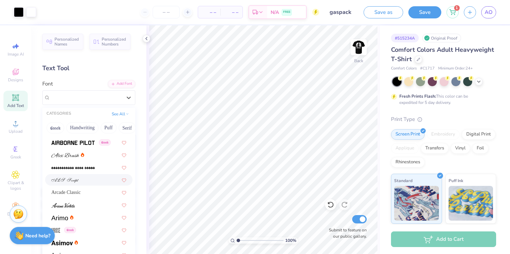
scroll to position [199, 0]
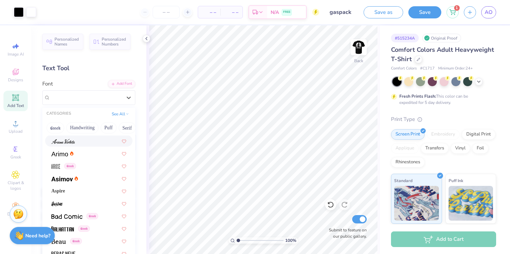
scroll to position [284, 0]
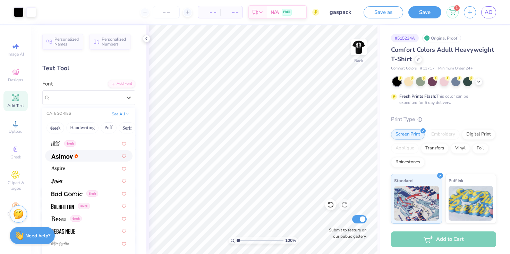
click at [75, 158] on icon at bounding box center [76, 155] width 3 height 5
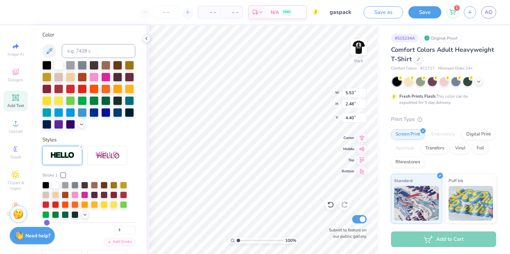
scroll to position [138, 0]
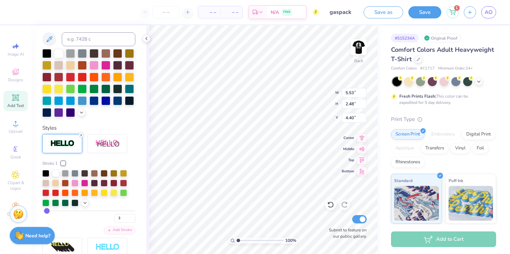
click at [81, 135] on line at bounding box center [81, 135] width 2 height 2
type input "5.48"
type input "2.43"
type input "4.43"
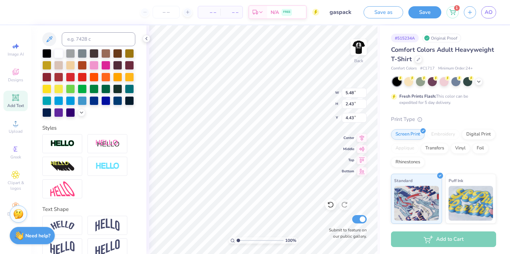
type input "5.27"
type input "2.34"
type input "4.97"
type input "4.08"
click at [364, 50] on img at bounding box center [359, 47] width 28 height 28
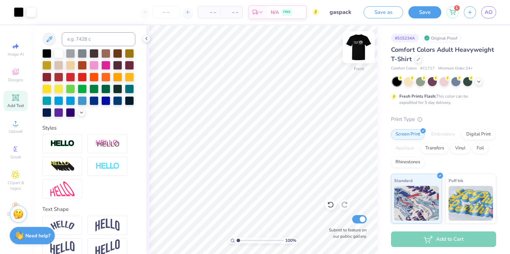
click at [364, 50] on img at bounding box center [359, 47] width 28 height 28
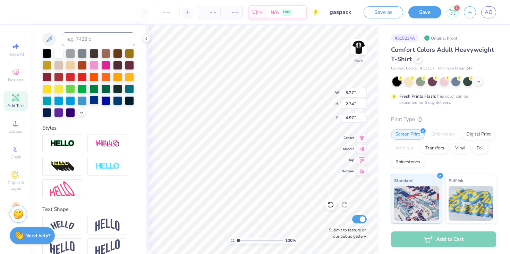
scroll to position [0, 0]
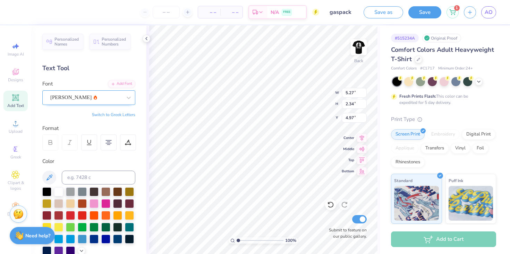
click at [72, 100] on div "[PERSON_NAME]" at bounding box center [86, 97] width 73 height 11
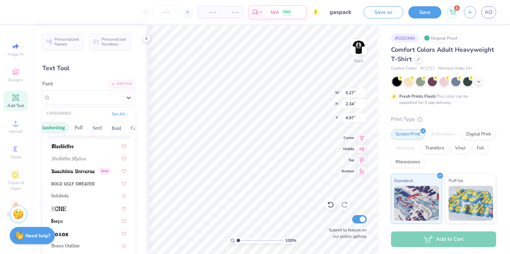
scroll to position [0, 35]
click at [77, 128] on button "Puff" at bounding box center [74, 127] width 16 height 11
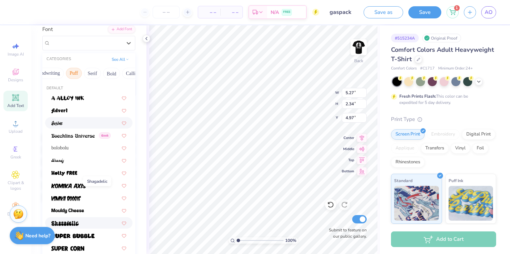
scroll to position [0, 0]
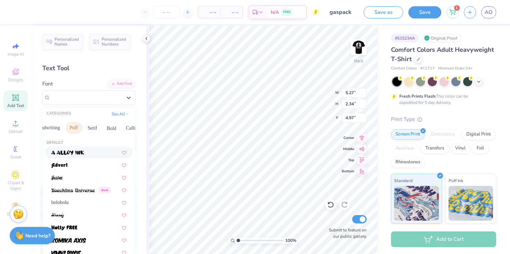
click at [76, 124] on button "Puff" at bounding box center [74, 127] width 16 height 11
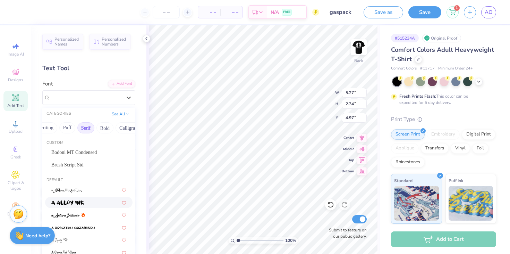
scroll to position [0, 44]
click at [86, 127] on button "Serif" at bounding box center [83, 127] width 17 height 11
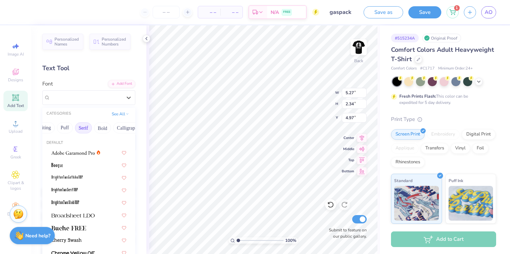
click at [86, 127] on button "Serif" at bounding box center [83, 127] width 17 height 11
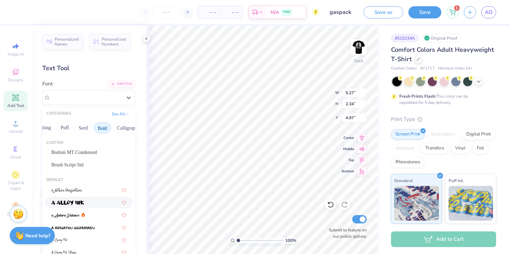
click at [97, 127] on button "Bold" at bounding box center [102, 127] width 17 height 11
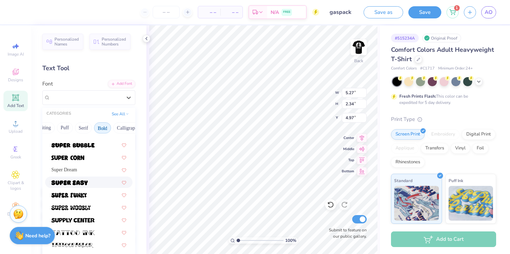
scroll to position [11, 0]
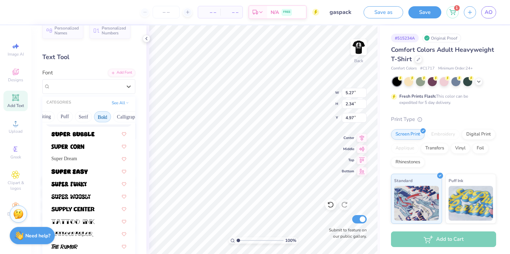
click at [103, 118] on button "Bold" at bounding box center [102, 116] width 17 height 11
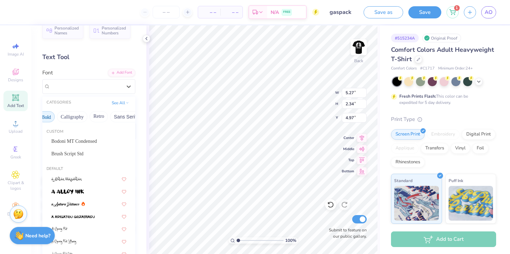
scroll to position [0, 101]
click at [95, 117] on button "Retro" at bounding box center [98, 116] width 18 height 11
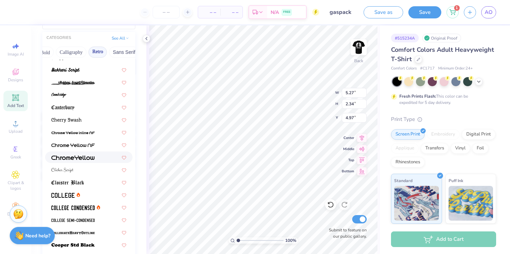
scroll to position [160, 0]
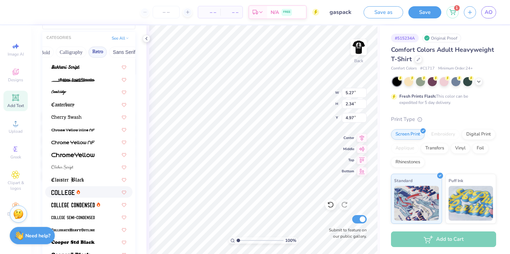
click at [71, 192] on img at bounding box center [62, 192] width 23 height 5
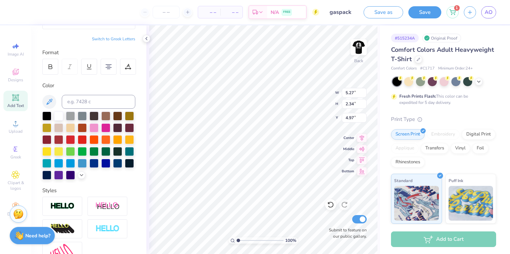
type input "5.11"
type input "2.29"
type input "4.99"
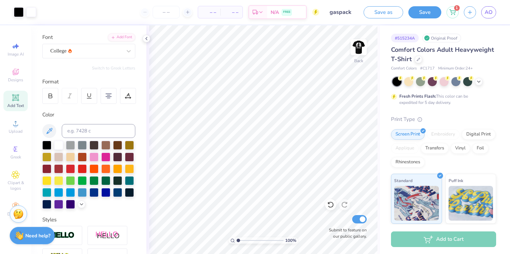
scroll to position [0, 0]
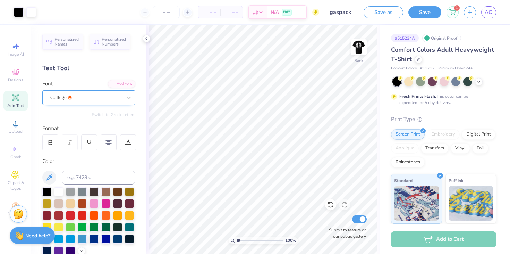
click at [81, 96] on div "College" at bounding box center [86, 97] width 73 height 11
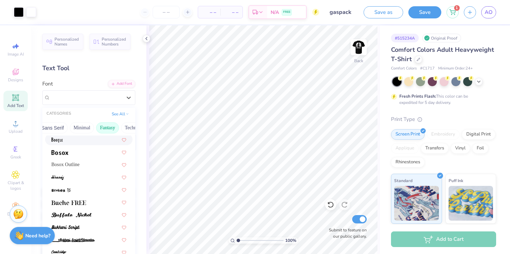
scroll to position [0, 168]
click at [83, 127] on button "Minimal" at bounding box center [86, 127] width 24 height 11
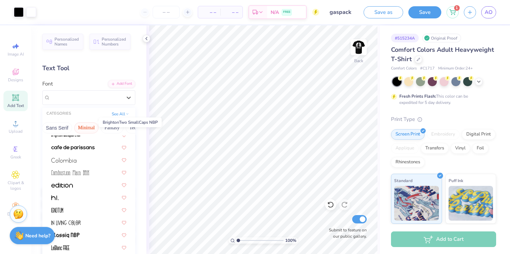
scroll to position [81, 0]
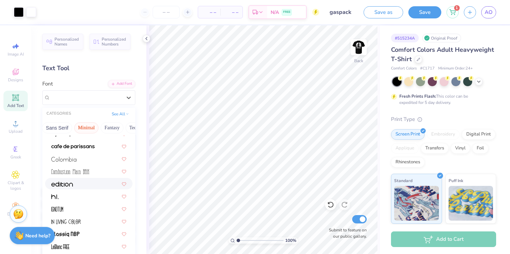
click at [84, 182] on div at bounding box center [88, 183] width 75 height 7
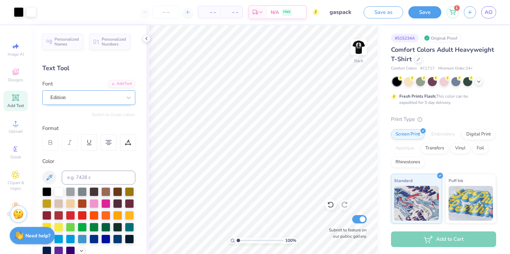
click at [87, 93] on div "Edition" at bounding box center [86, 97] width 73 height 11
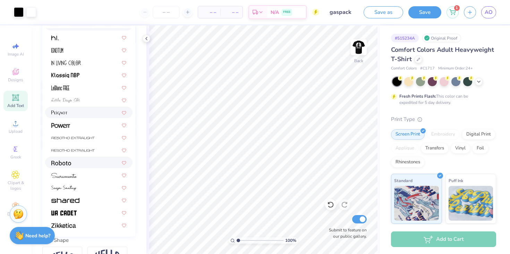
scroll to position [109, 0]
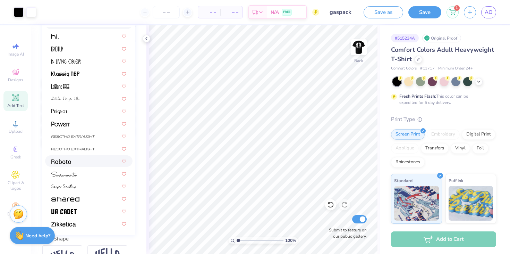
click at [71, 166] on div at bounding box center [88, 160] width 87 height 11
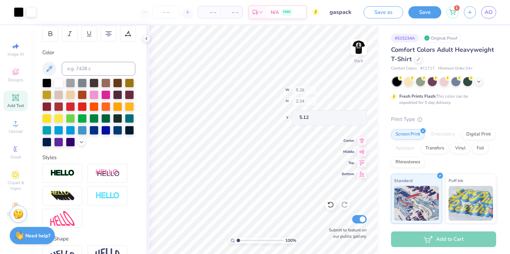
type input "5.12"
type input "3.44"
type input "4.23"
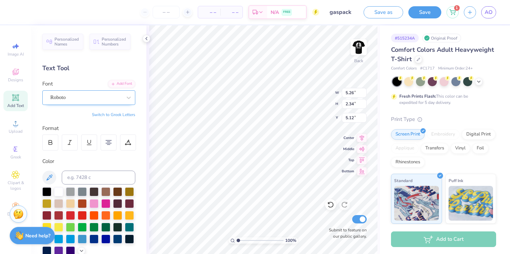
click at [86, 101] on div "Roboto" at bounding box center [86, 97] width 73 height 11
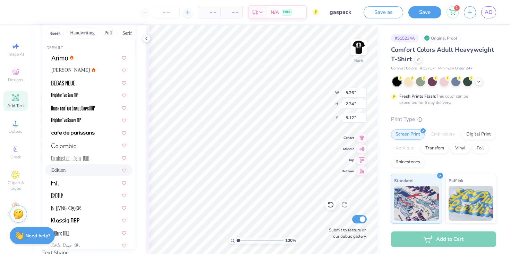
scroll to position [89, 0]
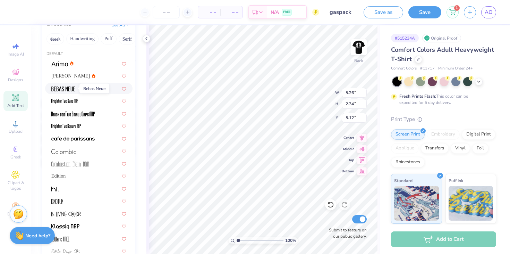
click at [68, 86] on img at bounding box center [63, 88] width 24 height 5
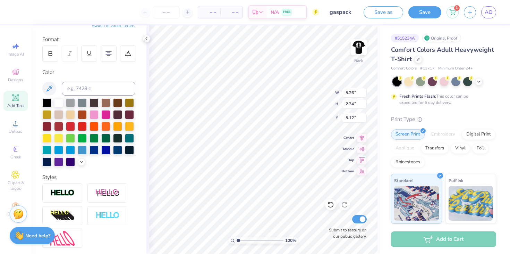
type input "3.21"
type input "2.32"
click at [332, 205] on icon at bounding box center [330, 204] width 7 height 7
type input "5.26"
type input "2.34"
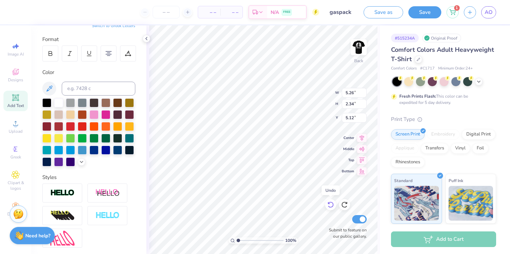
click at [332, 205] on icon at bounding box center [330, 204] width 7 height 7
click at [332, 206] on icon at bounding box center [330, 204] width 7 height 7
type input "4.97"
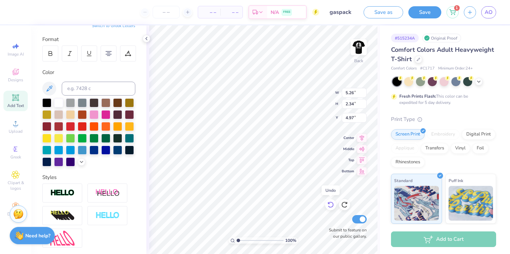
click at [332, 206] on icon at bounding box center [330, 204] width 7 height 7
type input "5.99"
type input "2.88"
type input "4.70"
click at [333, 202] on icon at bounding box center [330, 204] width 7 height 7
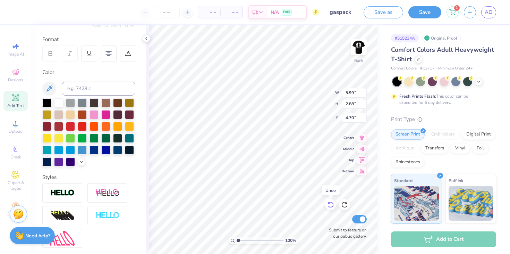
click at [333, 202] on icon at bounding box center [331, 205] width 6 height 6
click at [333, 202] on icon at bounding box center [330, 204] width 7 height 7
type input "5.27"
type input "2.34"
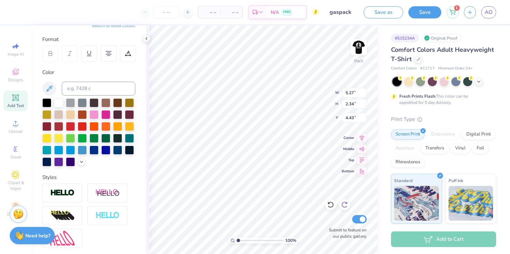
click at [345, 205] on icon at bounding box center [344, 204] width 7 height 7
type input "4.97"
type input "4.30"
type input "3.29"
type input "5.27"
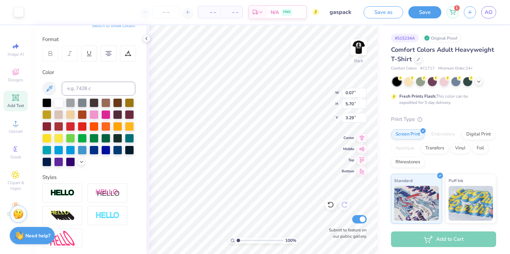
type input "2.34"
type input "4.97"
type input "4.08"
click at [368, 45] on img at bounding box center [359, 47] width 28 height 28
click at [365, 43] on img at bounding box center [359, 47] width 28 height 28
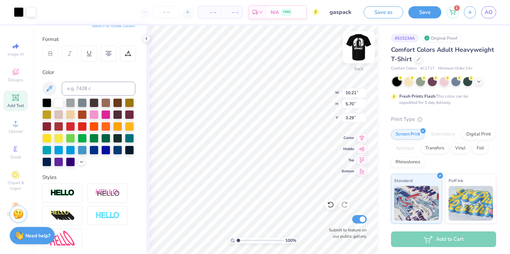
type input "7.57"
type input "4.22"
type input "3.40"
type input "5.91"
type input "3.30"
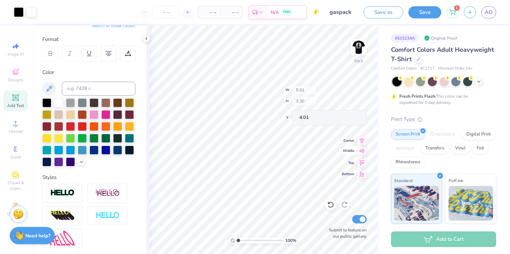
type input "4.01"
type input "4.02"
type input "7.75"
type input "4.40"
type input "4.01"
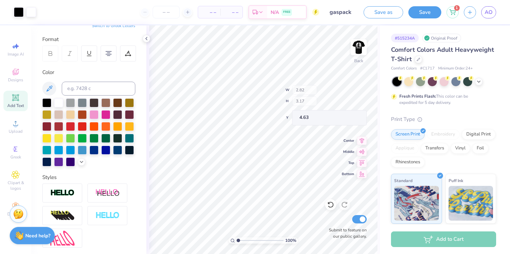
type input "4.63"
type input "2.82"
type input "3.17"
type input "4.63"
click at [357, 50] on img at bounding box center [359, 47] width 28 height 28
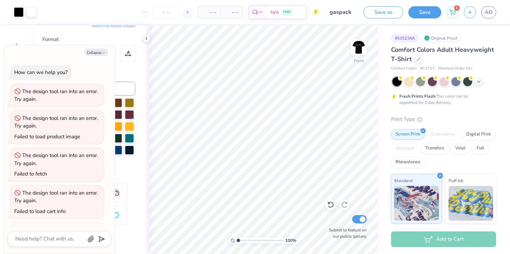
scroll to position [508, 0]
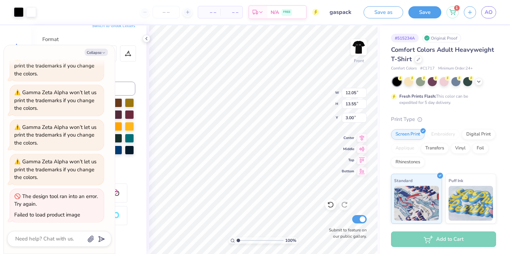
type textarea "x"
type input "10.75"
type input "12.09"
click at [91, 51] on button "Collapse" at bounding box center [96, 52] width 23 height 7
type textarea "x"
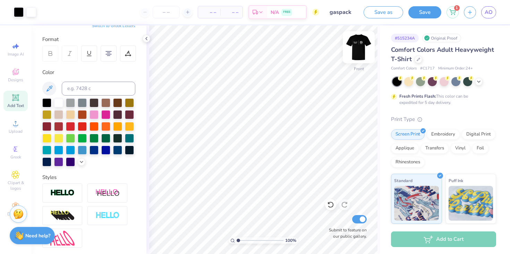
click at [356, 47] on img at bounding box center [359, 47] width 28 height 28
type input "5.07"
type input "3.00"
type input "0.09"
type input "6.88"
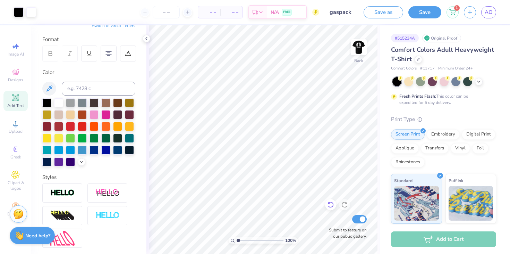
click at [332, 201] on icon at bounding box center [330, 204] width 7 height 7
click at [333, 203] on icon at bounding box center [331, 205] width 6 height 6
click at [357, 41] on img at bounding box center [359, 47] width 28 height 28
click at [356, 49] on img at bounding box center [359, 47] width 28 height 28
click at [16, 127] on icon at bounding box center [15, 123] width 8 height 8
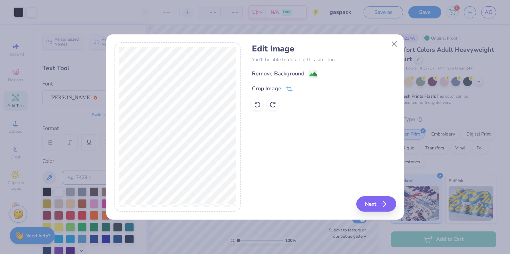
scroll to position [89, 0]
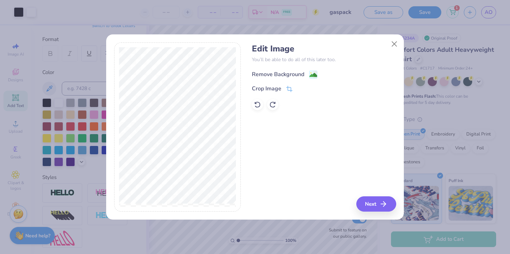
click at [277, 76] on div "Remove Background" at bounding box center [278, 74] width 52 height 8
click at [258, 105] on icon at bounding box center [257, 104] width 7 height 7
click at [269, 108] on icon at bounding box center [272, 104] width 7 height 7
click at [261, 105] on icon at bounding box center [257, 104] width 7 height 7
click at [278, 106] on div at bounding box center [272, 104] width 11 height 11
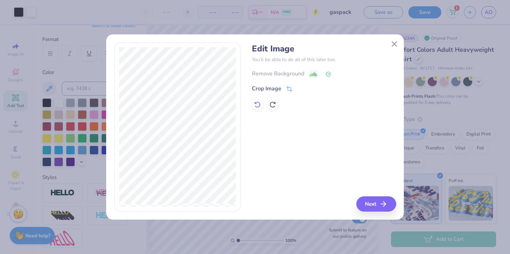
click at [259, 103] on icon at bounding box center [257, 104] width 7 height 7
click at [279, 104] on div at bounding box center [324, 104] width 144 height 11
click at [275, 105] on icon at bounding box center [272, 104] width 7 height 7
click at [258, 101] on icon at bounding box center [257, 104] width 7 height 7
click at [270, 103] on icon at bounding box center [273, 104] width 6 height 6
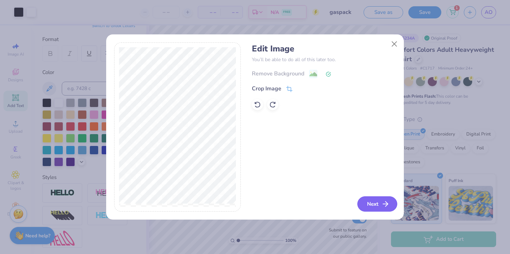
click at [373, 205] on button "Next" at bounding box center [378, 203] width 40 height 15
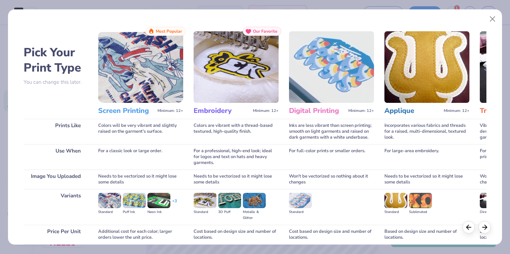
scroll to position [58, 0]
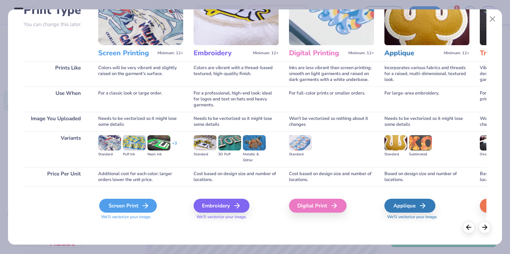
click at [132, 202] on div "Screen Print" at bounding box center [128, 206] width 58 height 14
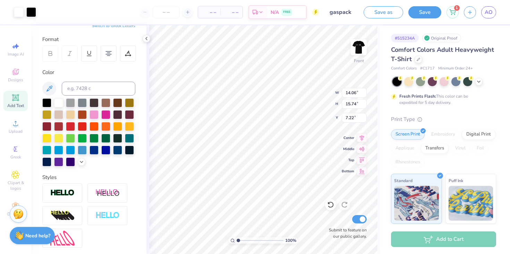
type input "7.22"
click at [293, 86] on li "Cut" at bounding box center [286, 83] width 55 height 14
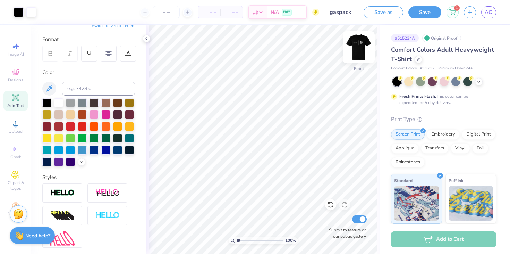
click at [359, 51] on img at bounding box center [359, 47] width 28 height 28
click at [29, 13] on div at bounding box center [31, 12] width 10 height 10
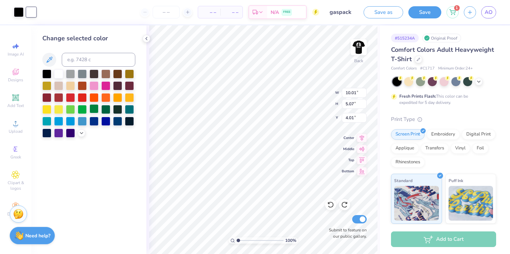
click at [93, 107] on div at bounding box center [94, 108] width 9 height 9
click at [18, 11] on div at bounding box center [19, 12] width 10 height 10
click at [57, 70] on div at bounding box center [58, 73] width 9 height 9
click at [30, 15] on div at bounding box center [31, 12] width 10 height 10
click at [47, 73] on div at bounding box center [46, 73] width 9 height 9
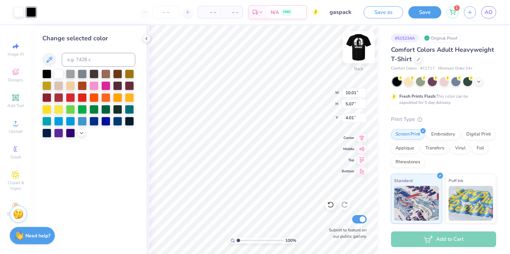
click at [355, 51] on img at bounding box center [359, 47] width 28 height 28
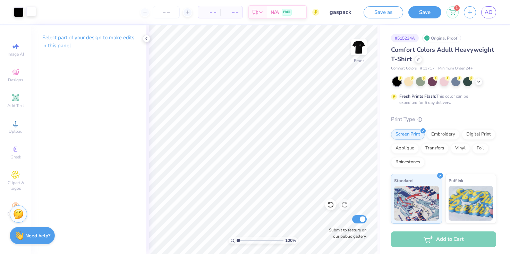
click at [29, 10] on div at bounding box center [31, 12] width 10 height 10
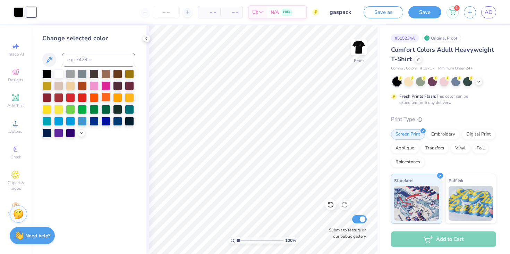
click at [104, 98] on div at bounding box center [105, 96] width 9 height 9
click at [15, 11] on div at bounding box center [19, 12] width 10 height 10
click at [60, 75] on div at bounding box center [58, 73] width 9 height 9
click at [30, 12] on div at bounding box center [31, 12] width 10 height 10
click at [47, 74] on div at bounding box center [46, 73] width 9 height 9
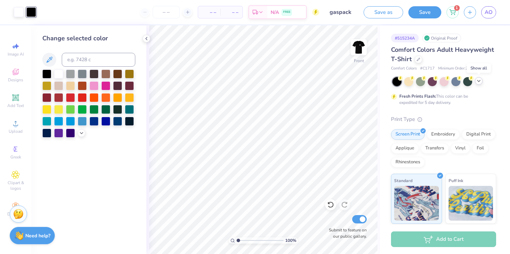
click at [477, 82] on icon at bounding box center [479, 81] width 6 height 6
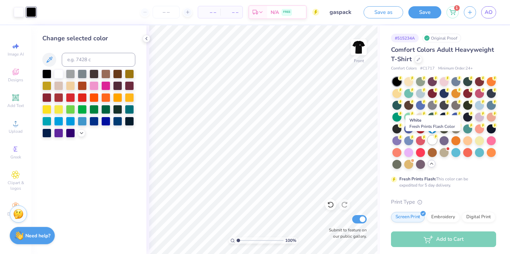
click at [434, 143] on div at bounding box center [432, 139] width 9 height 9
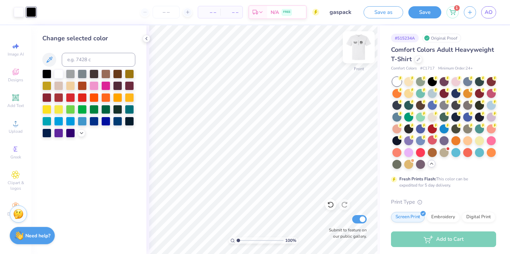
click at [361, 44] on img at bounding box center [359, 47] width 28 height 28
click at [330, 205] on icon at bounding box center [330, 204] width 7 height 7
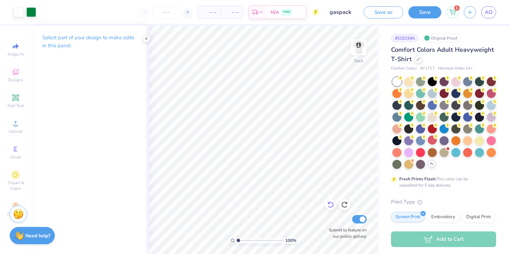
click at [333, 202] on icon at bounding box center [330, 204] width 7 height 7
click at [347, 206] on icon at bounding box center [344, 204] width 7 height 7
click at [331, 201] on icon at bounding box center [330, 204] width 7 height 7
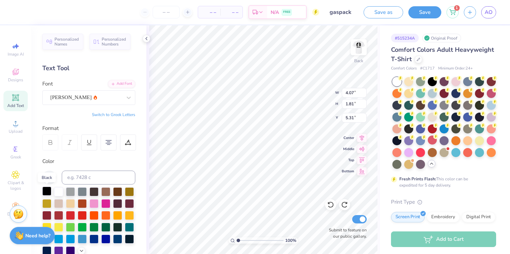
click at [47, 192] on div at bounding box center [46, 190] width 9 height 9
click at [55, 192] on div at bounding box center [58, 190] width 9 height 9
click at [50, 190] on div at bounding box center [46, 190] width 9 height 9
click at [19, 10] on div at bounding box center [19, 12] width 10 height 10
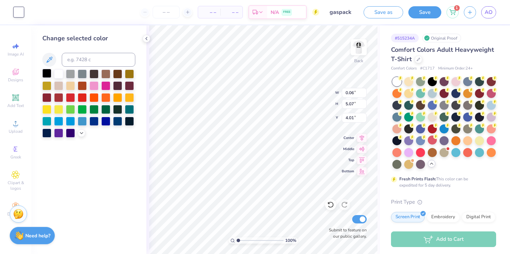
click at [45, 72] on div at bounding box center [46, 73] width 9 height 9
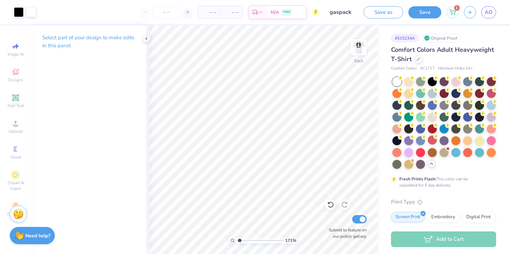
type input "1"
click at [221, 239] on div "171 %" at bounding box center [263, 139] width 228 height 228
click at [359, 55] on img at bounding box center [359, 47] width 28 height 28
click at [34, 12] on div at bounding box center [31, 12] width 10 height 10
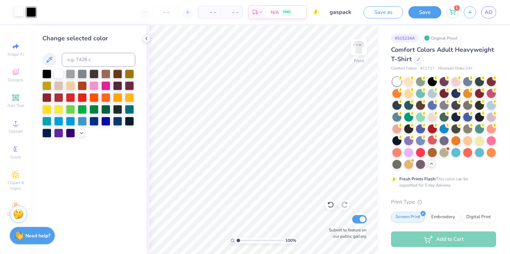
click at [18, 12] on div at bounding box center [19, 12] width 10 height 10
click at [95, 109] on div at bounding box center [94, 108] width 9 height 9
click at [30, 15] on div at bounding box center [31, 12] width 10 height 10
click at [59, 74] on div at bounding box center [58, 73] width 9 height 9
click at [18, 11] on div at bounding box center [19, 12] width 10 height 10
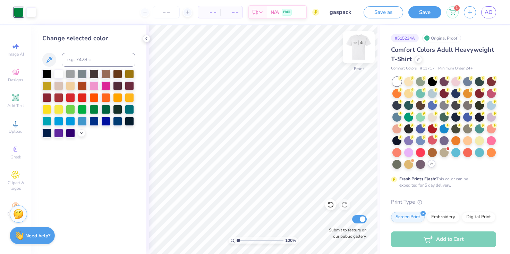
click at [358, 51] on img at bounding box center [359, 47] width 28 height 28
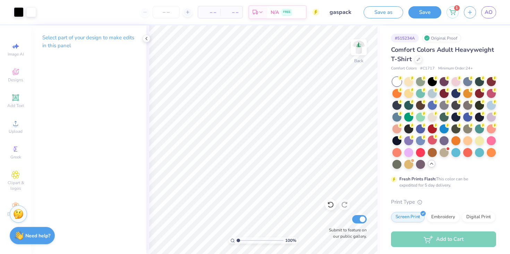
click at [358, 51] on img at bounding box center [359, 47] width 14 height 14
click at [357, 47] on img at bounding box center [359, 47] width 28 height 28
click at [357, 47] on img at bounding box center [359, 47] width 14 height 14
click at [19, 11] on div at bounding box center [19, 12] width 10 height 10
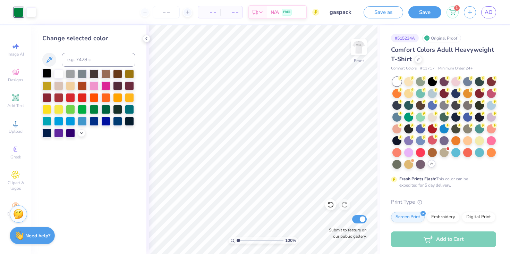
click at [48, 74] on div at bounding box center [46, 73] width 9 height 9
click at [125, 195] on div "Change selected color" at bounding box center [88, 139] width 115 height 228
click at [367, 47] on div at bounding box center [359, 47] width 32 height 32
click at [365, 46] on img at bounding box center [359, 47] width 28 height 28
click at [106, 110] on div at bounding box center [105, 108] width 9 height 9
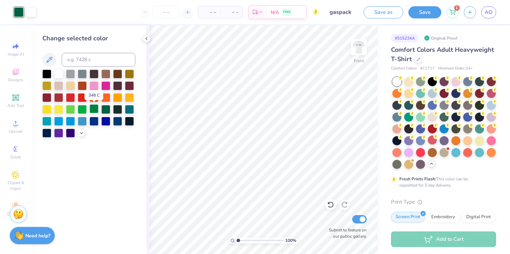
click at [97, 111] on div at bounding box center [94, 108] width 9 height 9
click at [108, 110] on div at bounding box center [105, 108] width 9 height 9
click at [46, 76] on div at bounding box center [46, 73] width 9 height 9
click at [50, 121] on div at bounding box center [46, 120] width 9 height 9
click at [114, 116] on div at bounding box center [117, 120] width 9 height 9
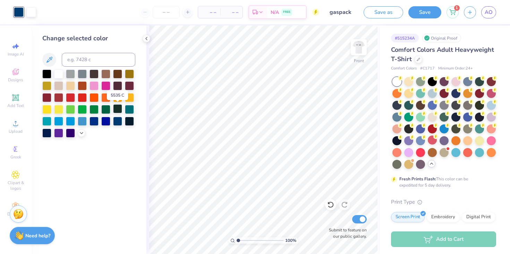
click at [120, 110] on div at bounding box center [117, 108] width 9 height 9
click at [118, 120] on div at bounding box center [117, 120] width 9 height 9
click at [109, 120] on div at bounding box center [105, 120] width 9 height 9
click at [96, 122] on div at bounding box center [94, 120] width 9 height 9
click at [72, 130] on div at bounding box center [70, 132] width 9 height 9
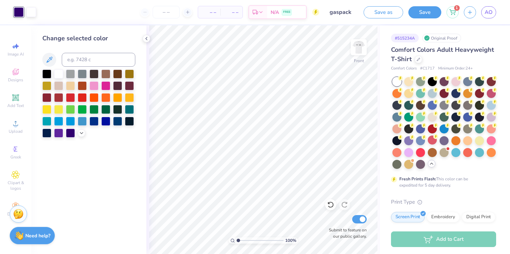
click at [84, 136] on div at bounding box center [88, 103] width 93 height 68
click at [80, 133] on icon at bounding box center [82, 133] width 6 height 6
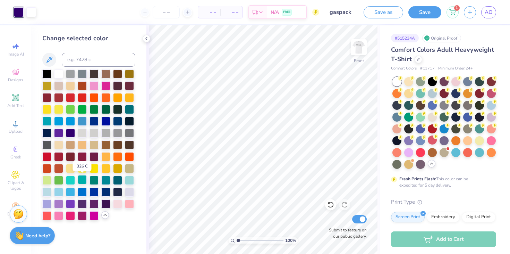
click at [82, 177] on div at bounding box center [82, 179] width 9 height 9
click at [128, 156] on div at bounding box center [129, 155] width 9 height 9
click at [118, 109] on div at bounding box center [117, 108] width 9 height 9
click at [107, 202] on div at bounding box center [105, 203] width 9 height 9
click at [48, 147] on div at bounding box center [46, 144] width 9 height 9
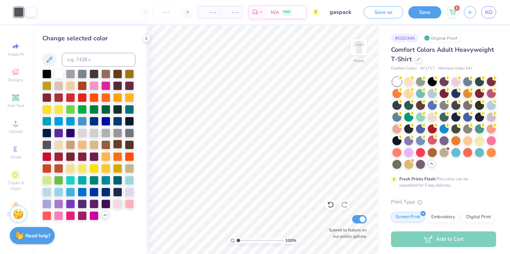
click at [118, 147] on div at bounding box center [117, 144] width 9 height 9
click at [107, 144] on div at bounding box center [105, 144] width 9 height 9
click at [128, 145] on div at bounding box center [129, 144] width 9 height 9
click at [127, 124] on div at bounding box center [129, 120] width 9 height 9
click at [120, 123] on div at bounding box center [117, 120] width 9 height 9
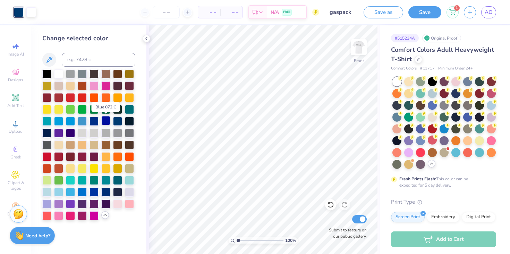
click at [106, 122] on div at bounding box center [105, 120] width 9 height 9
click at [93, 125] on div at bounding box center [94, 120] width 9 height 9
click at [114, 122] on div at bounding box center [117, 120] width 9 height 9
click at [91, 124] on div at bounding box center [94, 120] width 9 height 9
click at [118, 122] on div at bounding box center [117, 120] width 9 height 9
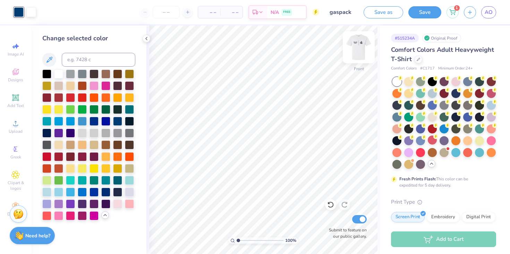
click at [356, 52] on img at bounding box center [359, 47] width 28 height 28
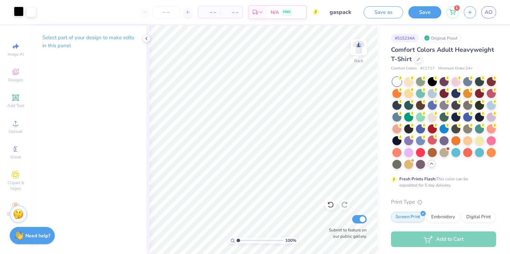
click at [16, 14] on div at bounding box center [19, 12] width 10 height 10
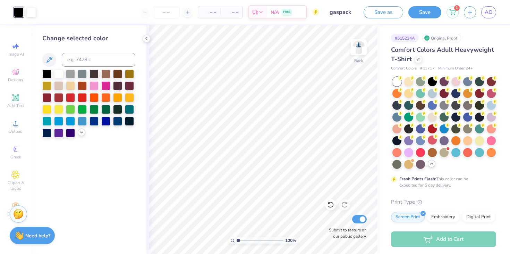
click at [83, 130] on icon at bounding box center [82, 133] width 6 height 6
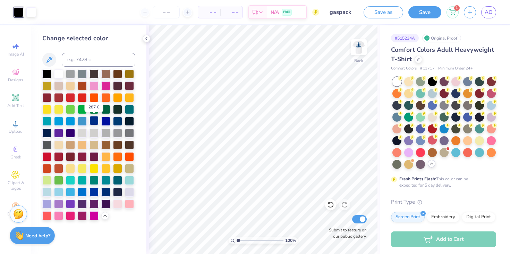
click at [94, 123] on div at bounding box center [94, 120] width 9 height 9
click at [48, 72] on div at bounding box center [46, 73] width 9 height 9
click at [105, 110] on div at bounding box center [105, 108] width 9 height 9
